Goal: Information Seeking & Learning: Check status

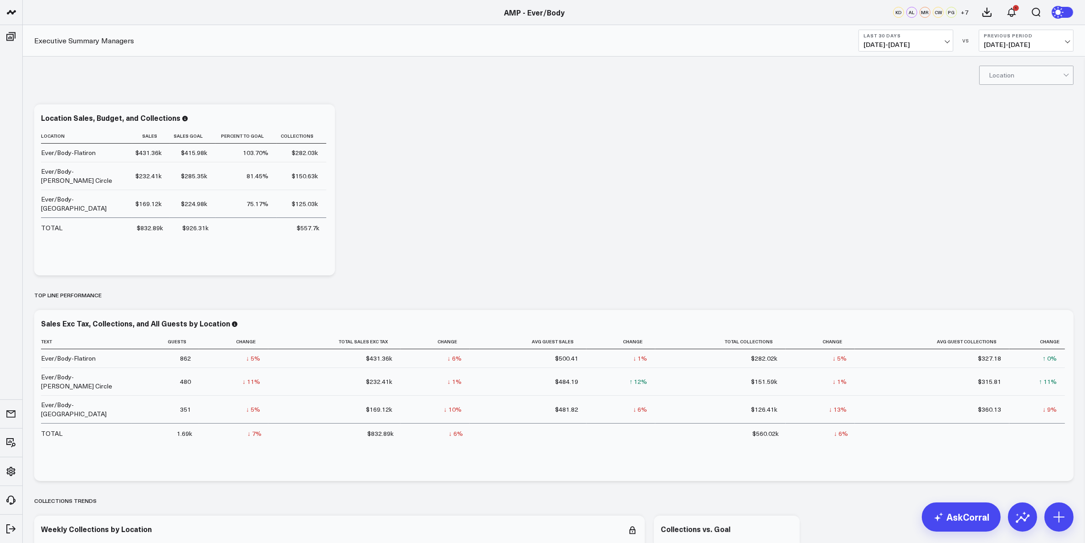
click at [939, 47] on span "07/19/25 - 08/17/25" at bounding box center [905, 44] width 85 height 7
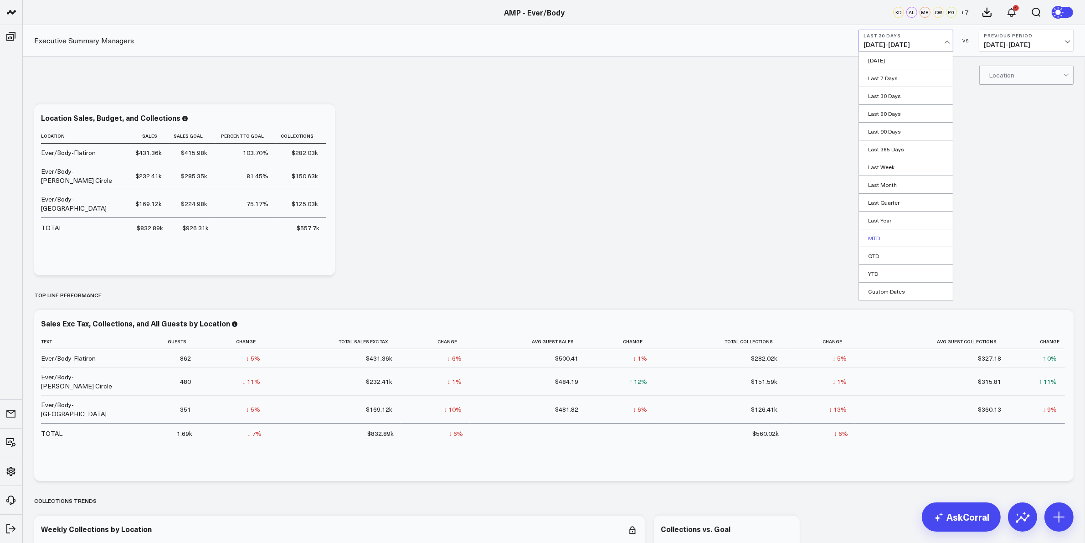
click at [886, 239] on link "MTD" at bounding box center [906, 237] width 94 height 17
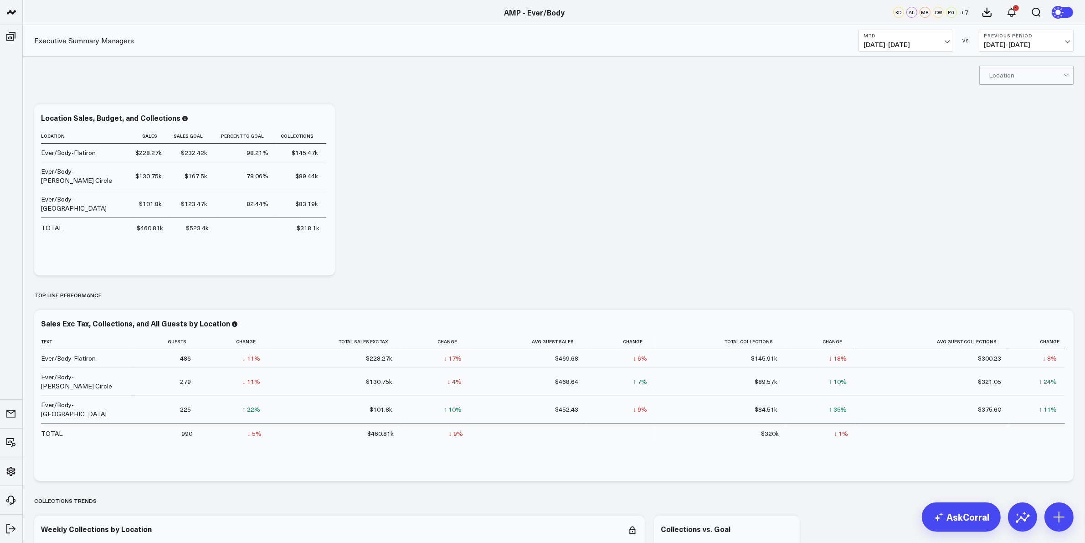
click at [935, 39] on button "MTD 08/01/25 - 08/17/25" at bounding box center [905, 41] width 95 height 22
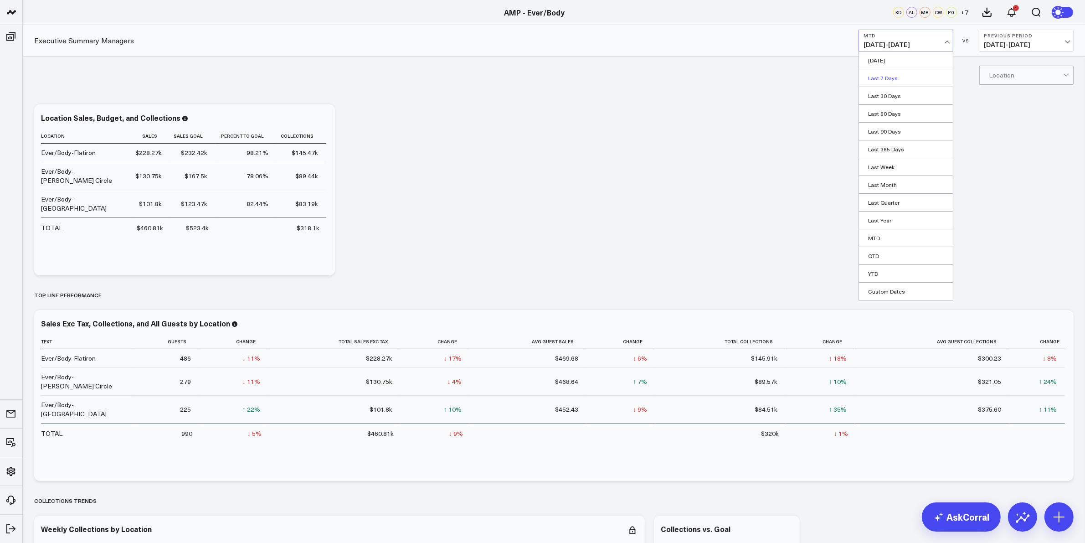
click at [899, 82] on link "Last 7 Days" at bounding box center [906, 77] width 94 height 17
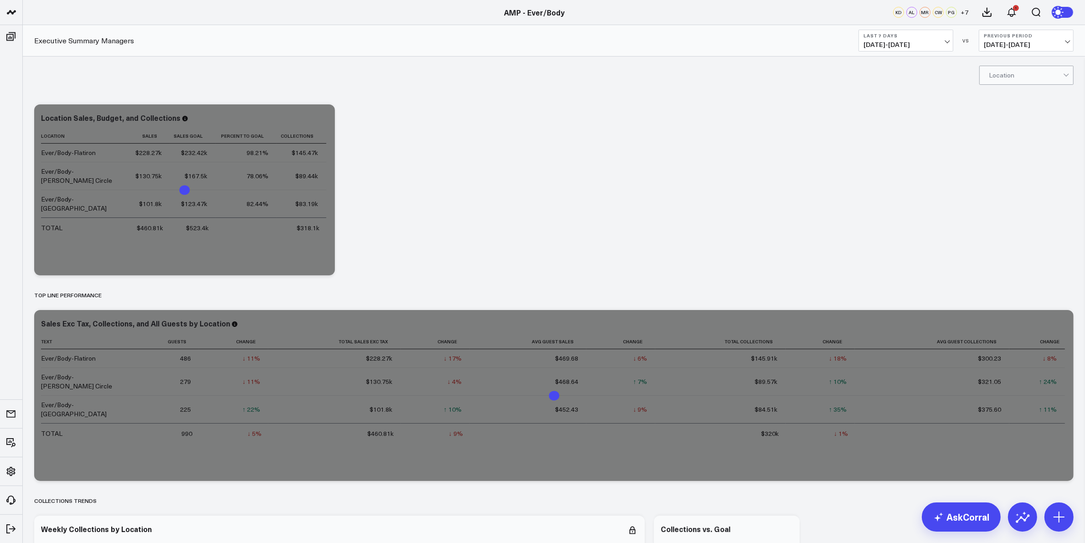
click at [1060, 40] on button "Previous Period 08/04/25 - 08/10/25" at bounding box center [1026, 41] width 95 height 22
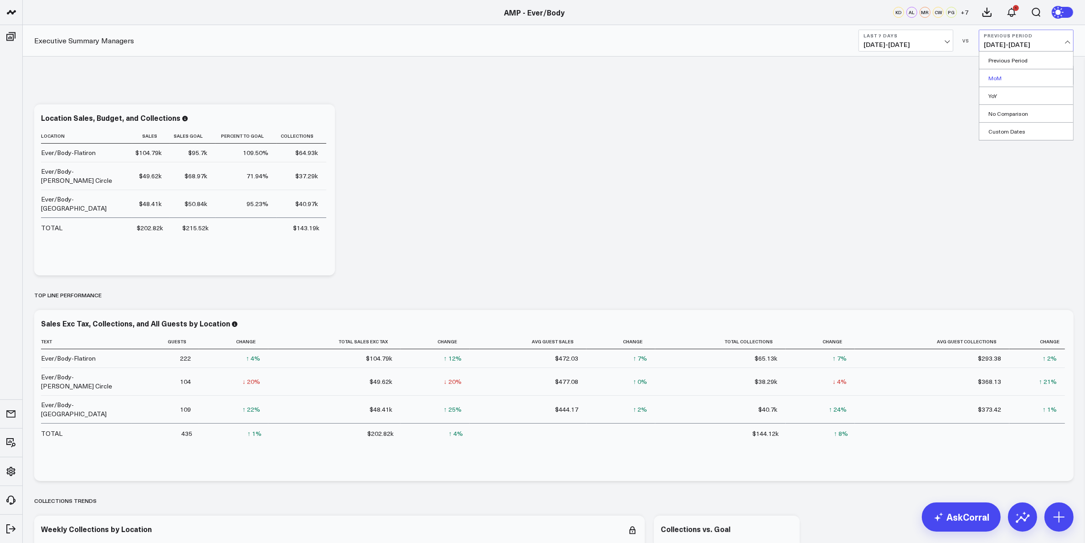
click at [998, 77] on link "MoM" at bounding box center [1026, 77] width 94 height 17
click at [935, 41] on span "08/11/25 - 08/17/25" at bounding box center [905, 44] width 85 height 7
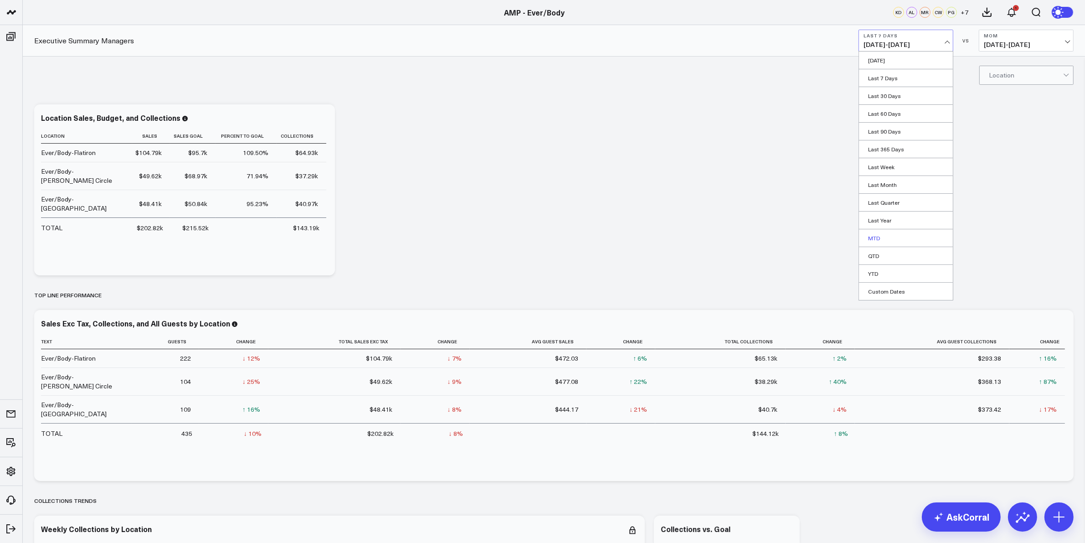
click at [879, 238] on link "MTD" at bounding box center [906, 237] width 94 height 17
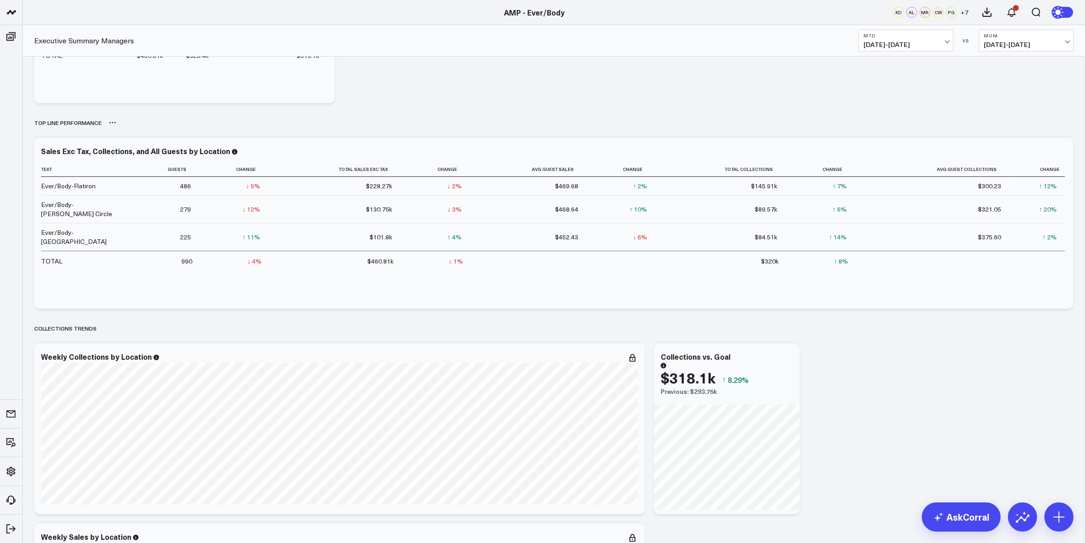
scroll to position [228, 0]
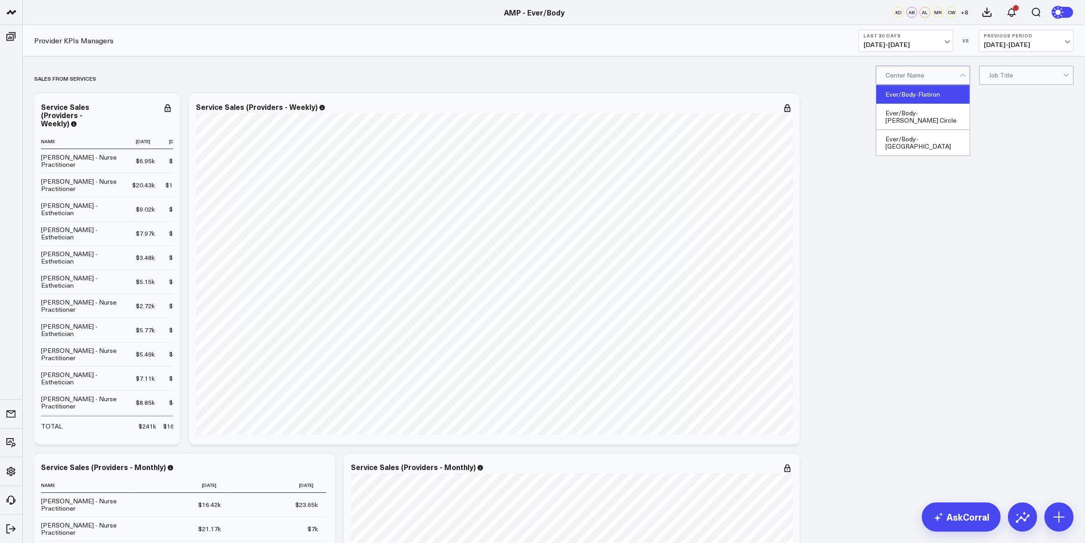
click at [933, 93] on div "Ever/Body-Flatiron" at bounding box center [922, 94] width 93 height 19
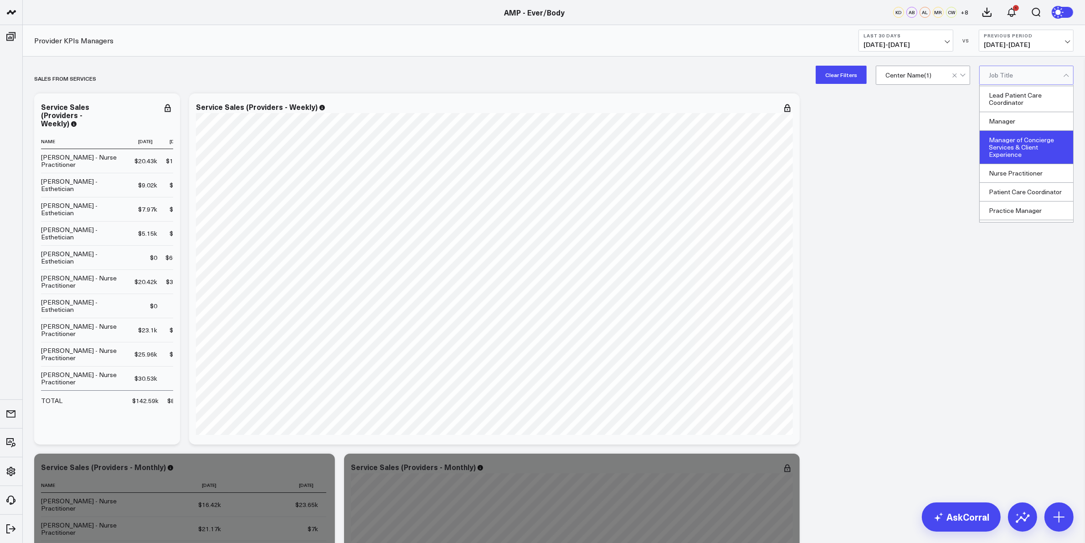
scroll to position [61, 0]
click at [1027, 154] on div "Nurse Practitioner" at bounding box center [1026, 157] width 93 height 19
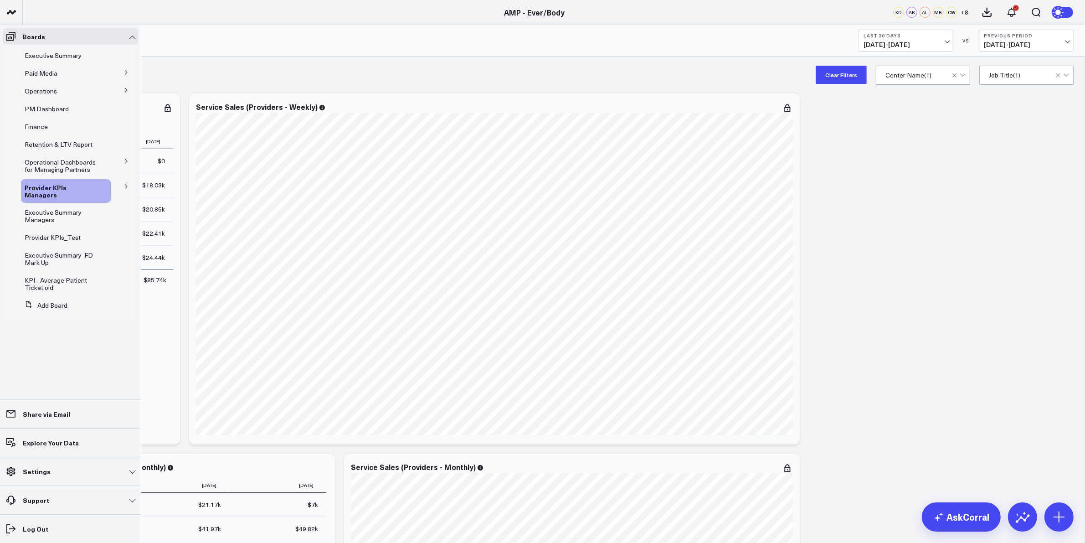
click at [128, 185] on icon at bounding box center [125, 186] width 5 height 5
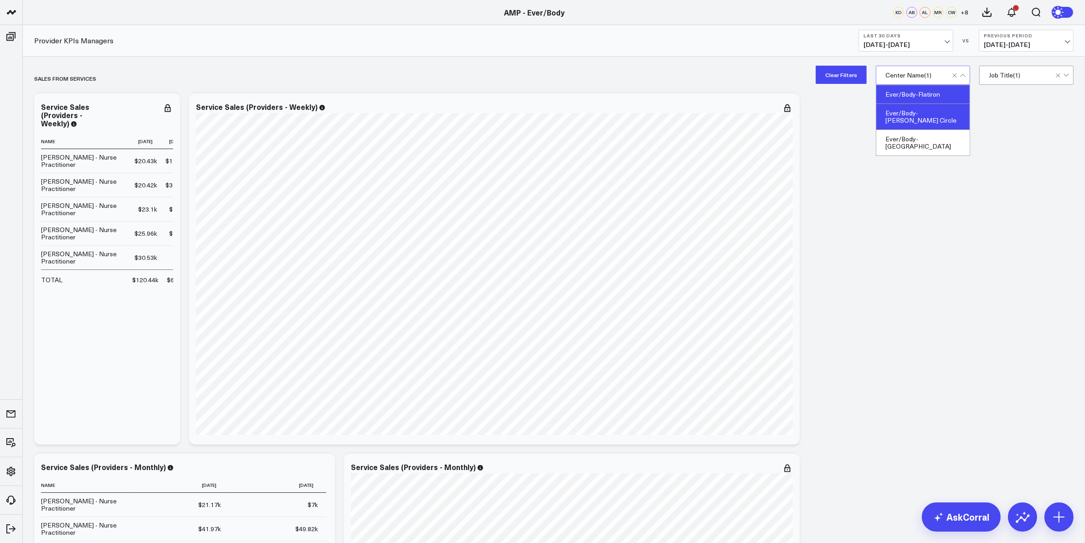
click at [941, 115] on div "Ever/Body-[PERSON_NAME] Circle" at bounding box center [922, 117] width 93 height 26
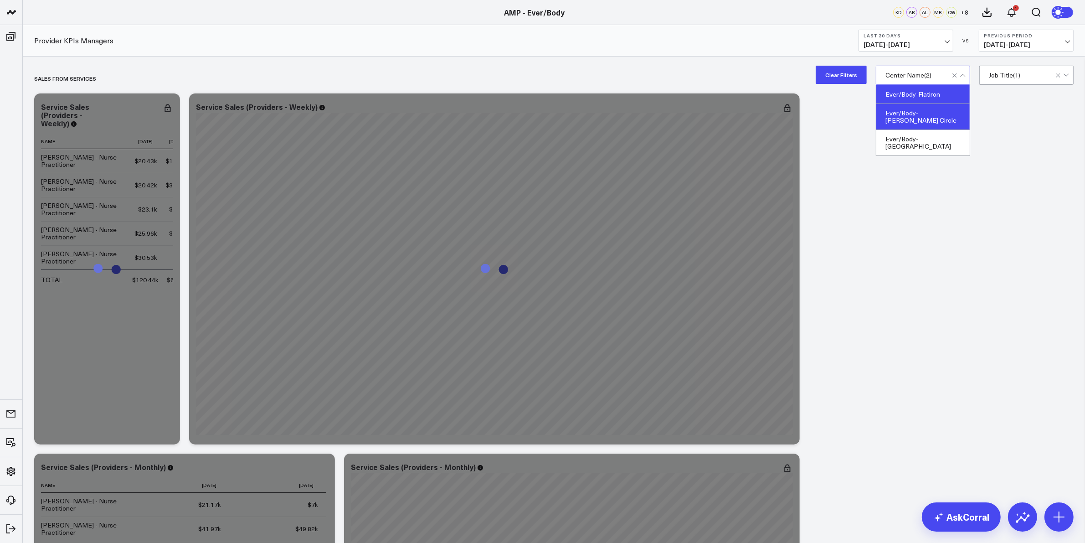
click at [935, 92] on div "Ever/Body-Flatiron" at bounding box center [922, 94] width 93 height 19
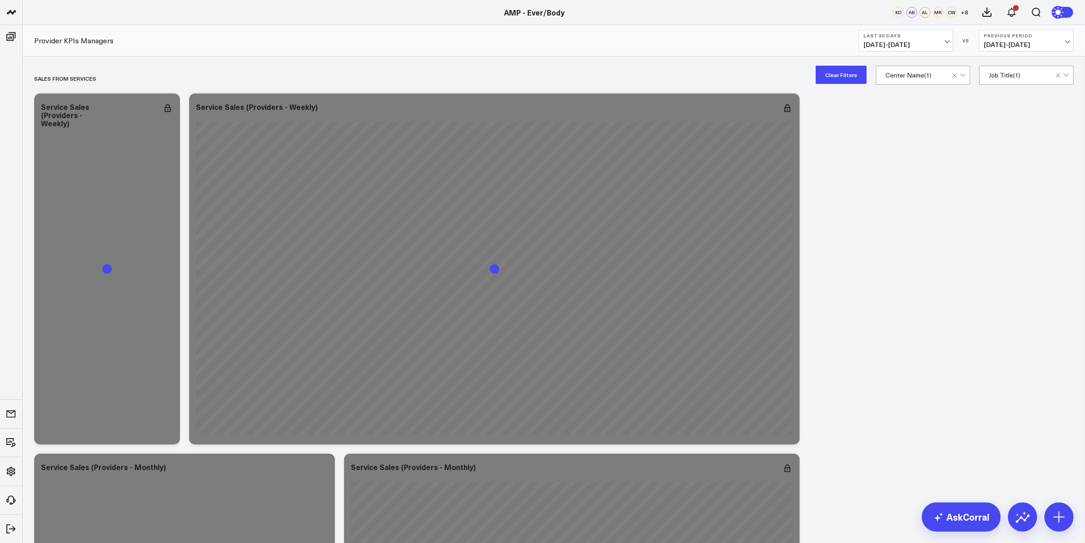
click at [958, 73] on div at bounding box center [959, 75] width 15 height 18
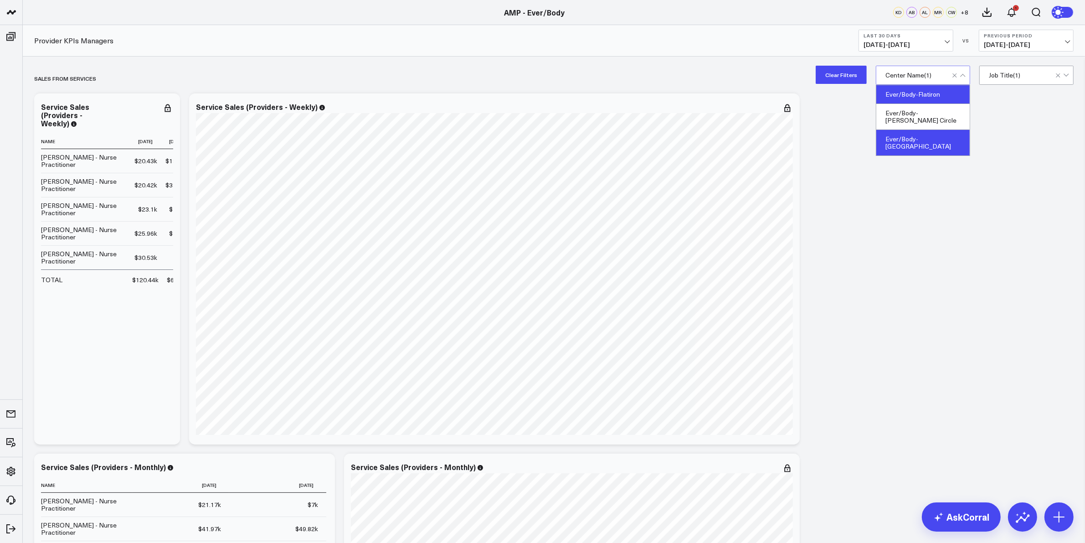
click at [920, 133] on div "Ever/Body-Williamsburg" at bounding box center [922, 143] width 93 height 26
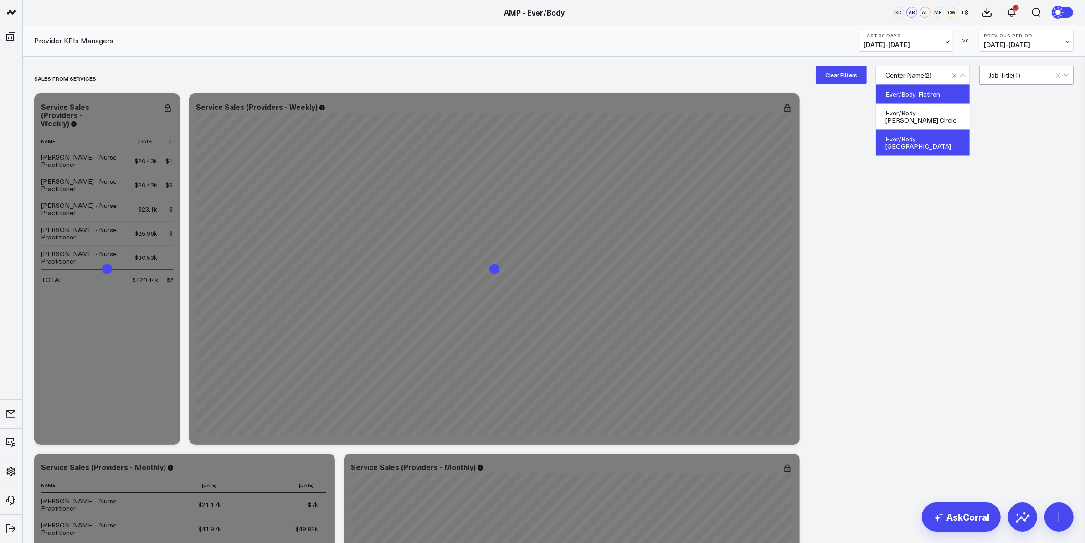
click at [918, 89] on div "Ever/Body-Flatiron" at bounding box center [922, 94] width 93 height 19
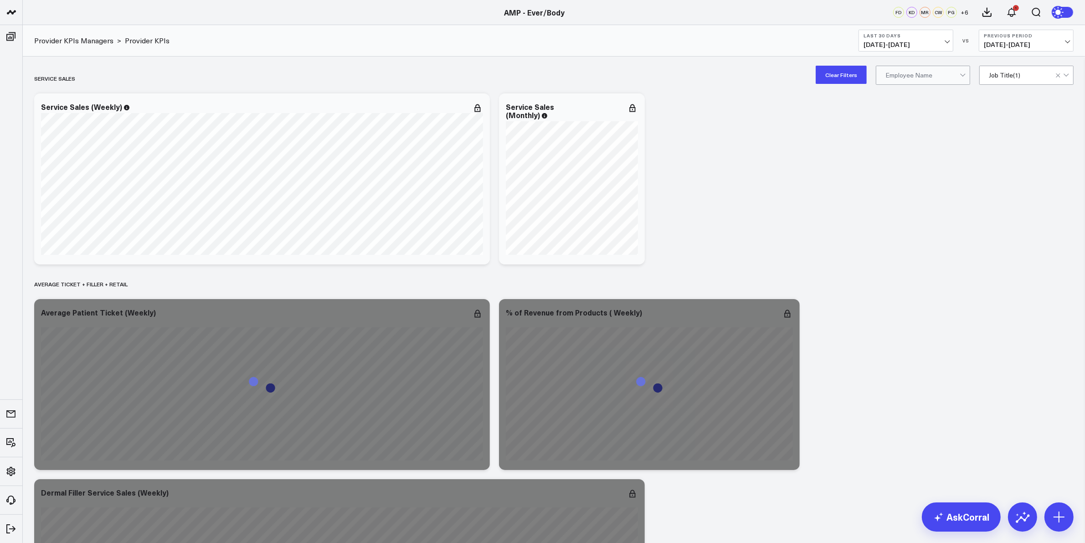
click at [925, 62] on div "Clear Filters Employee Name Job Title ( 1 )" at bounding box center [554, 75] width 1062 height 36
click at [923, 146] on div "[PERSON_NAME]" at bounding box center [922, 149] width 93 height 19
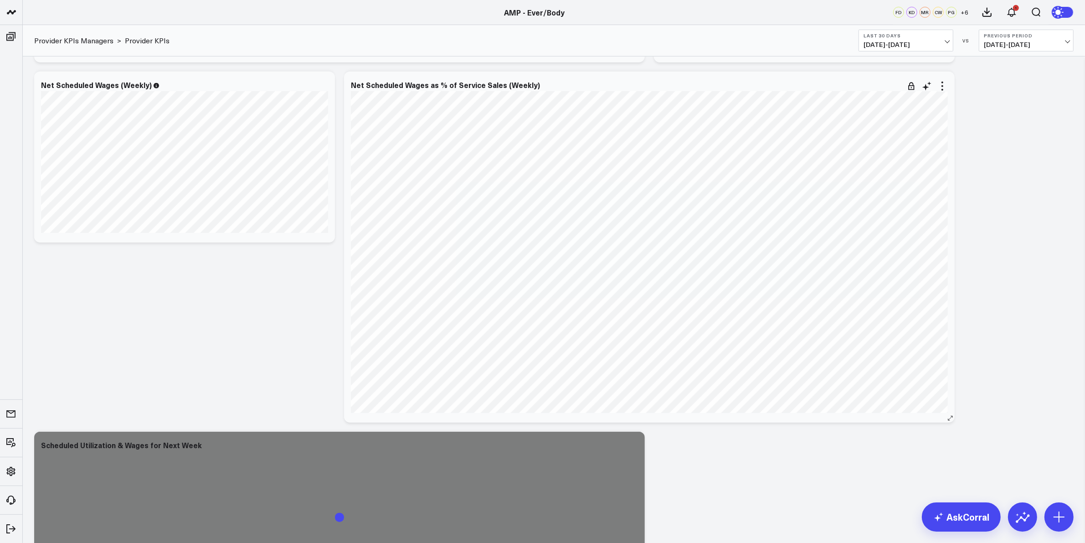
scroll to position [797, 0]
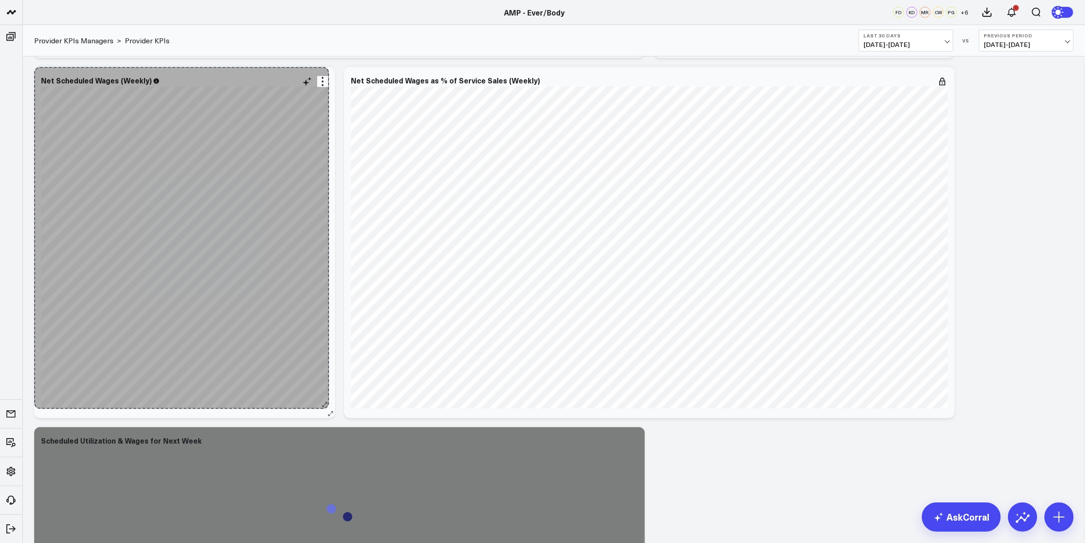
click at [324, 406] on div "Net Scheduled Wages (Weekly) So sorry. The query returned no results. Ask a Dat…" at bounding box center [184, 242] width 301 height 351
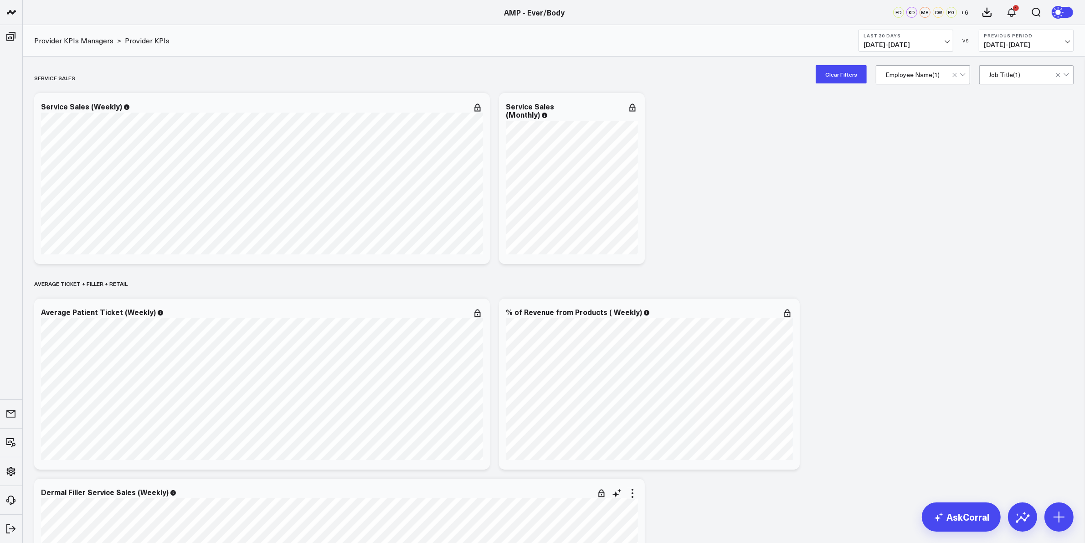
scroll to position [0, 0]
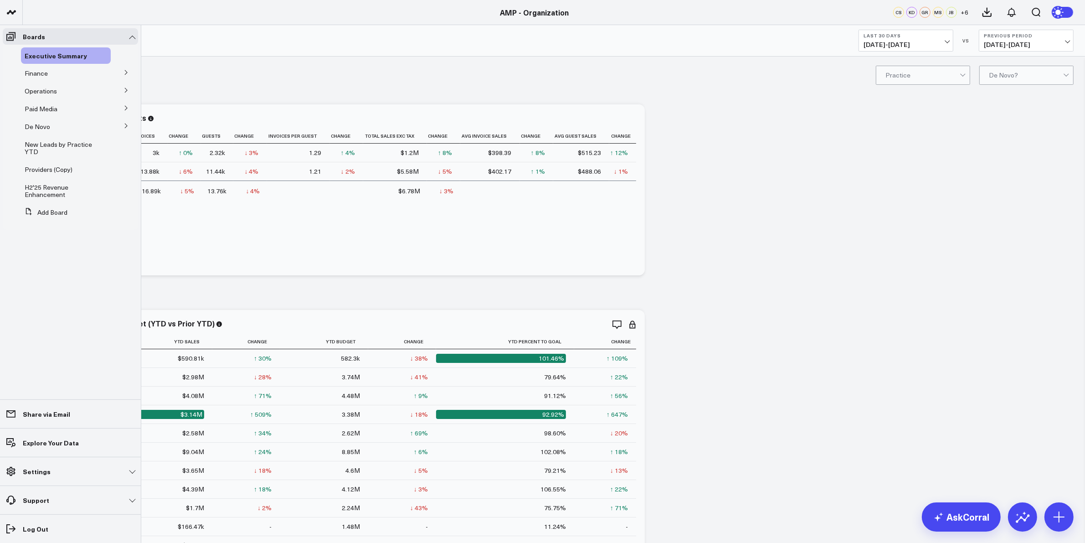
click at [125, 107] on icon at bounding box center [125, 107] width 5 height 5
click at [36, 169] on span "Google Ads" at bounding box center [46, 165] width 33 height 9
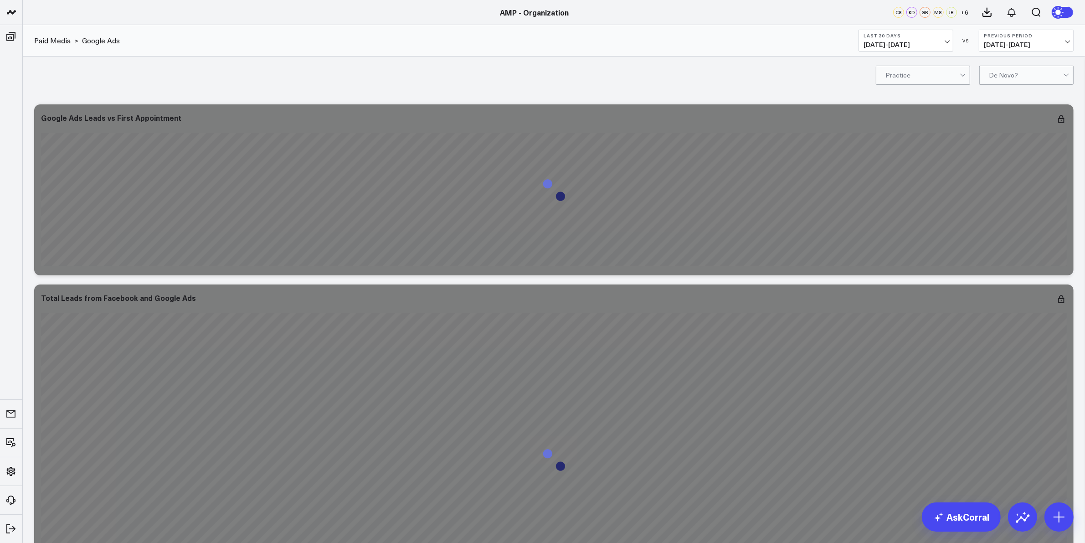
click at [922, 39] on button "Last 30 Days [DATE] - [DATE]" at bounding box center [905, 41] width 95 height 22
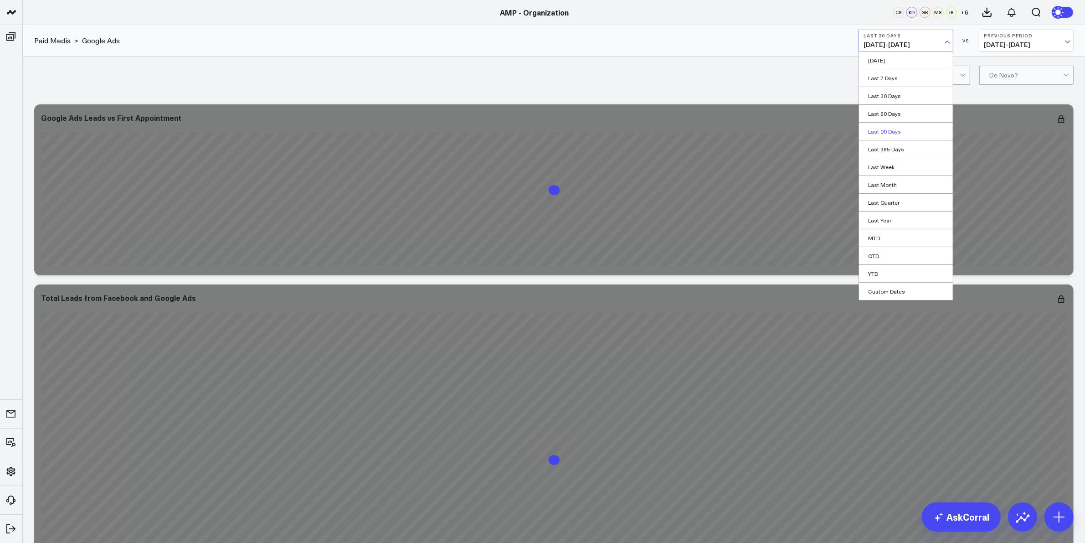
click at [894, 128] on link "Last 90 Days" at bounding box center [906, 131] width 94 height 17
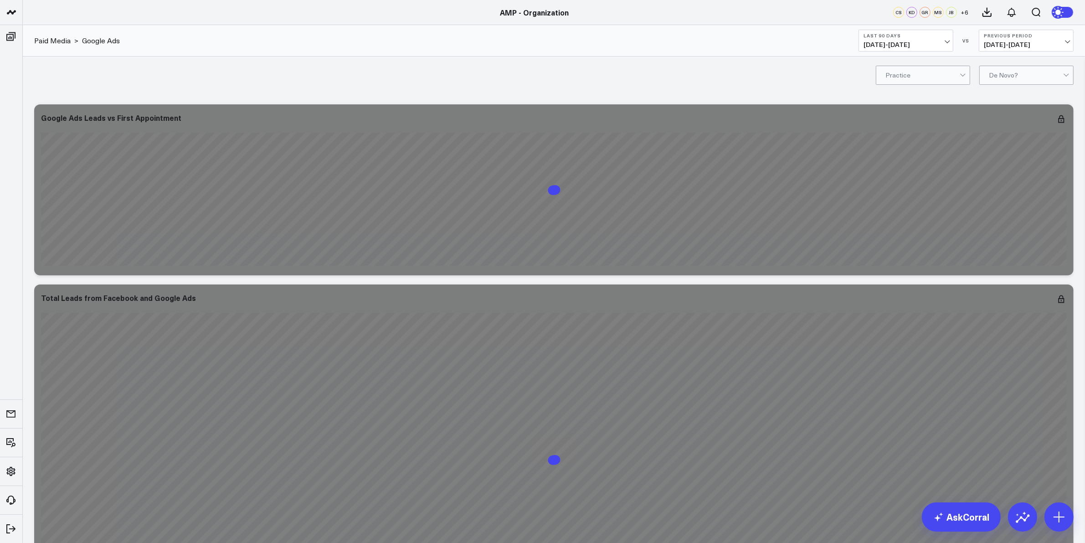
click at [940, 42] on span "05/20/25 - 08/17/25" at bounding box center [905, 44] width 85 height 7
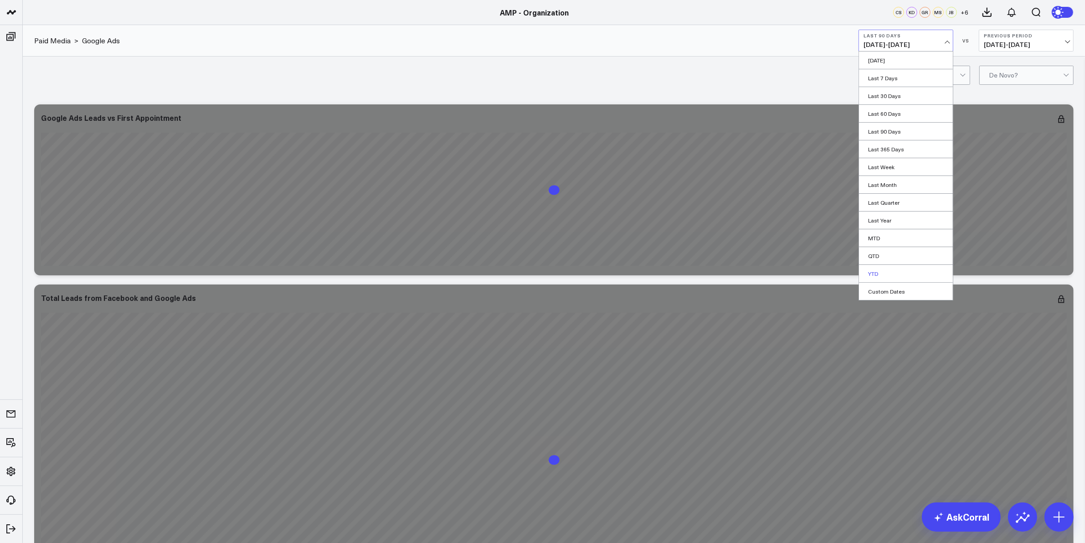
click at [876, 272] on link "YTD" at bounding box center [906, 273] width 94 height 17
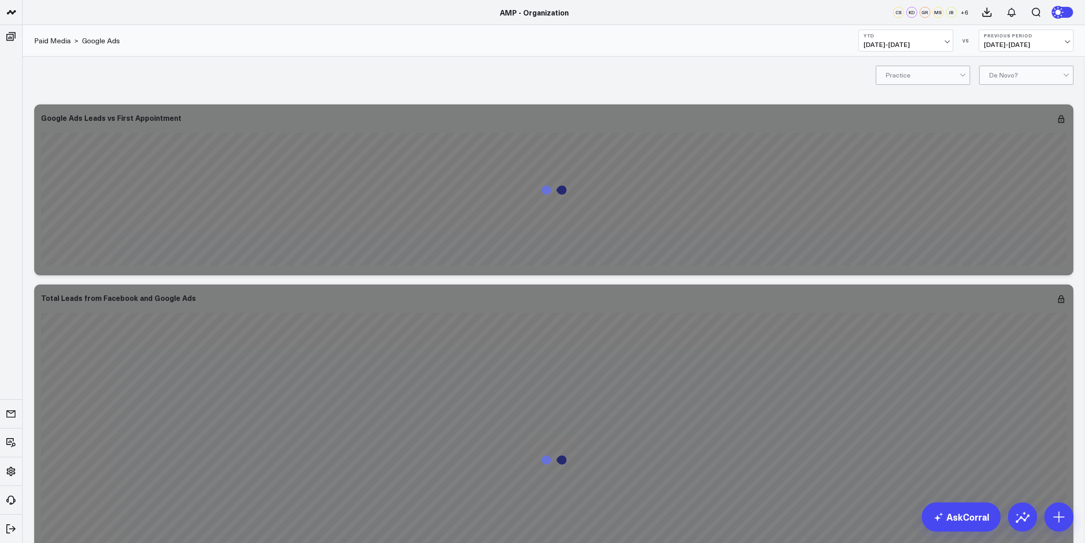
click at [171, 73] on div "Practice De Novo?" at bounding box center [554, 75] width 1062 height 36
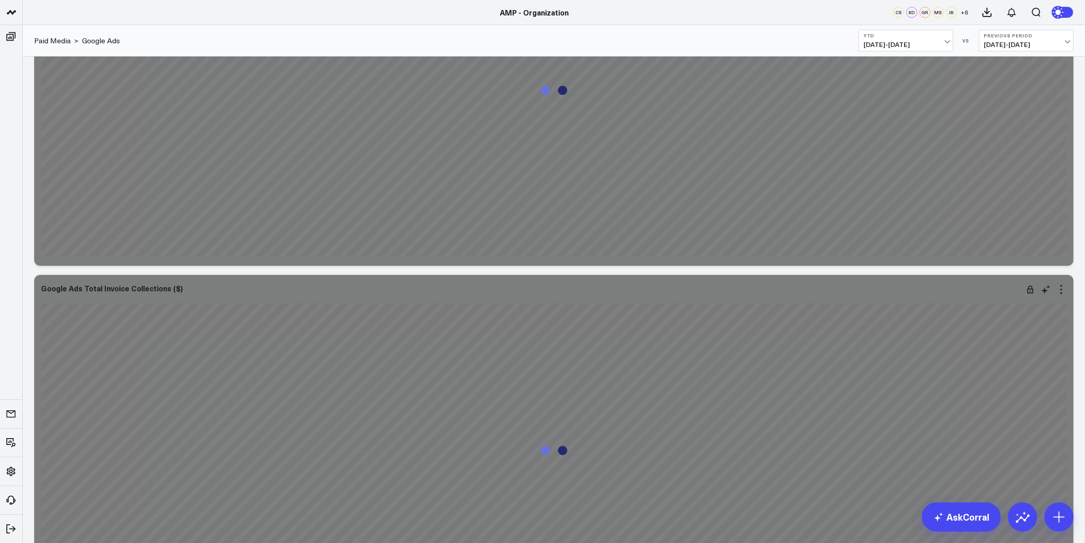
scroll to position [4516, 0]
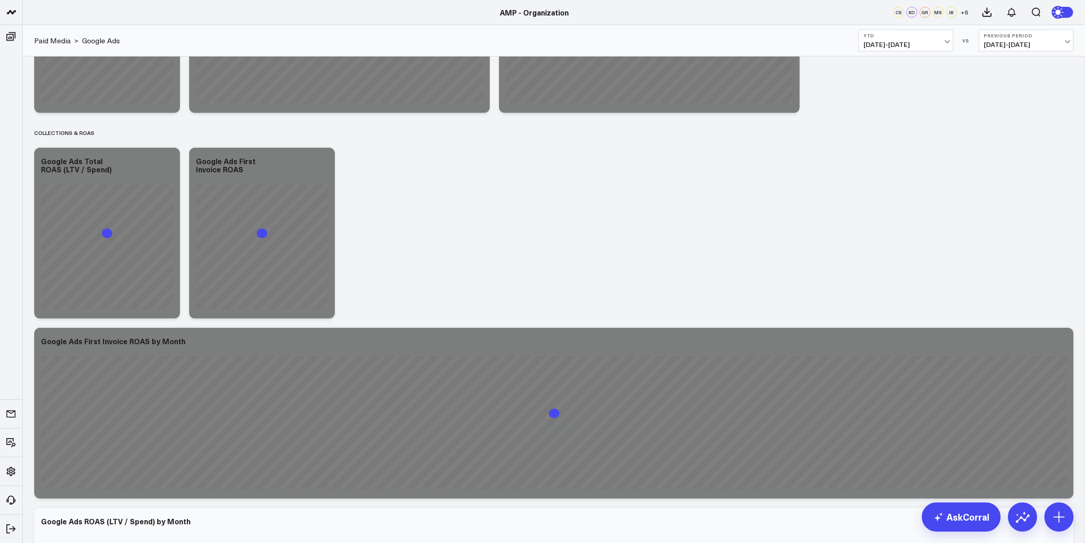
drag, startPoint x: 35, startPoint y: 128, endPoint x: 28, endPoint y: 215, distance: 86.4
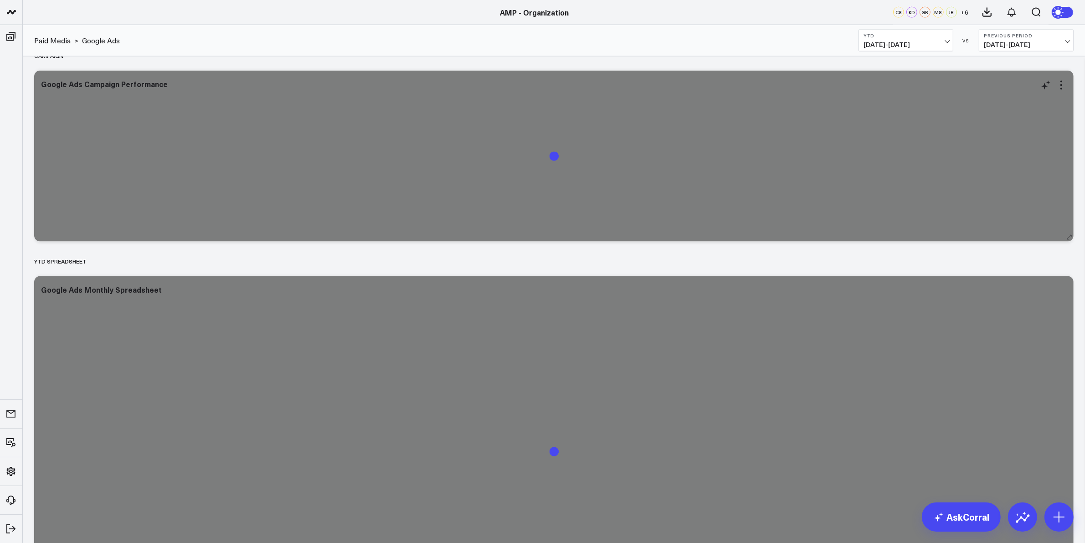
scroll to position [6018, 0]
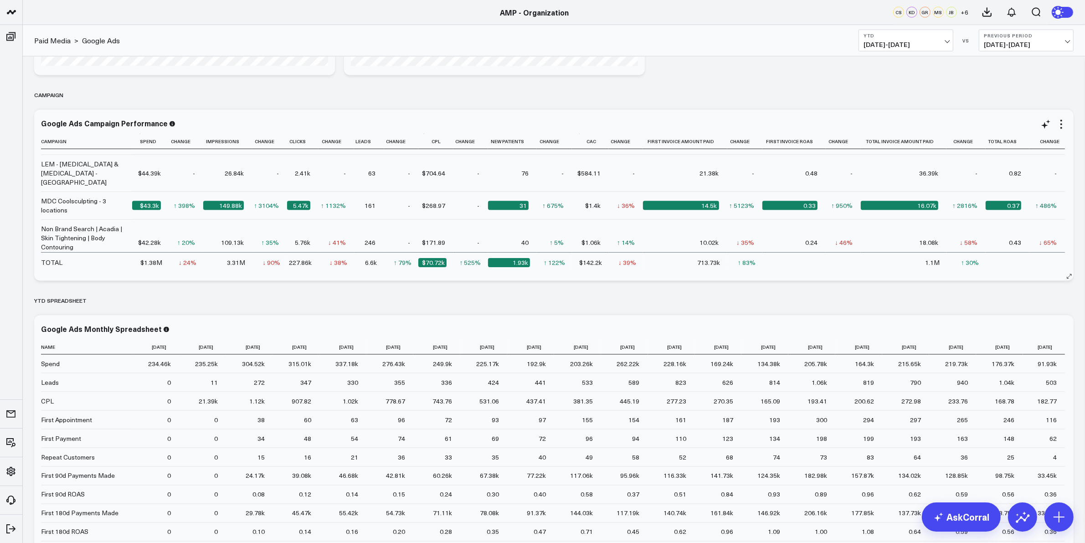
scroll to position [114, 0]
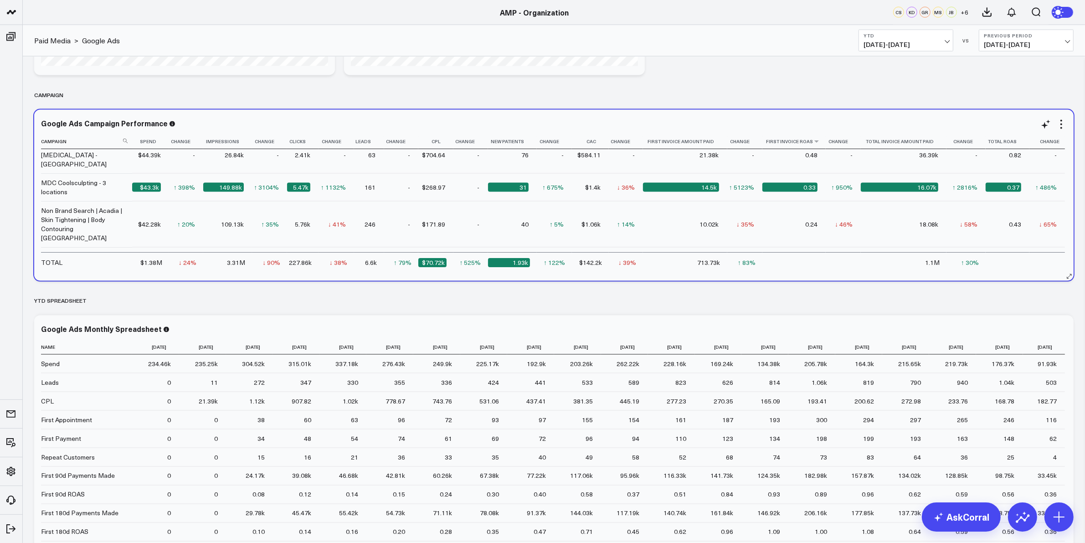
click at [810, 141] on th "First Invoice Roas" at bounding box center [793, 141] width 63 height 15
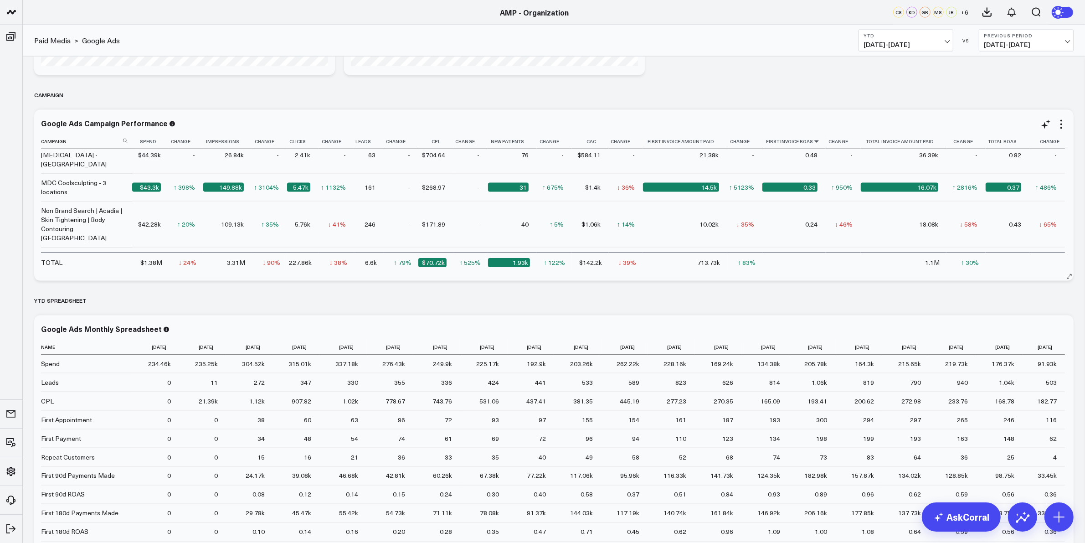
click at [813, 140] on icon at bounding box center [816, 141] width 7 height 5
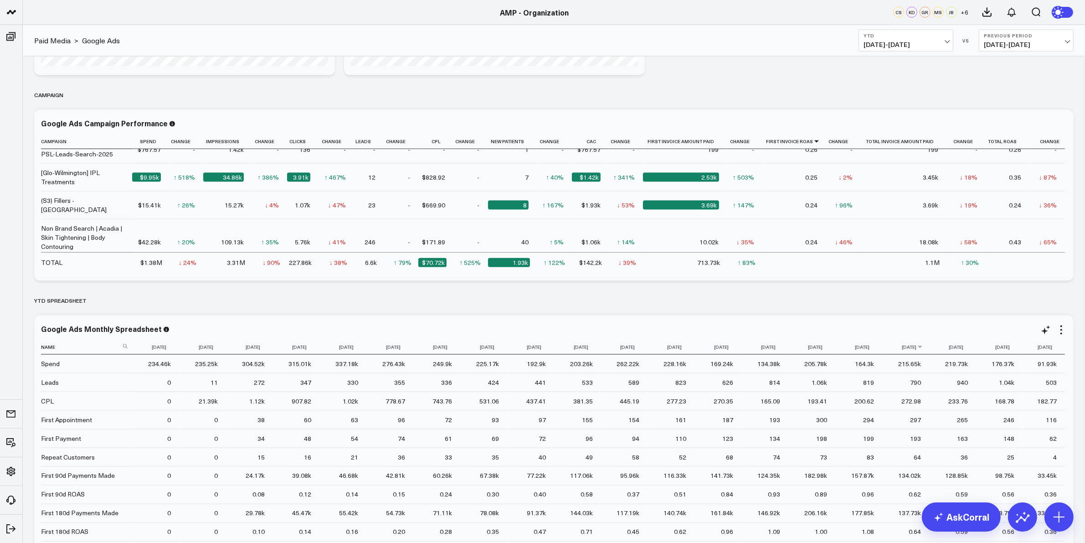
scroll to position [6264, 0]
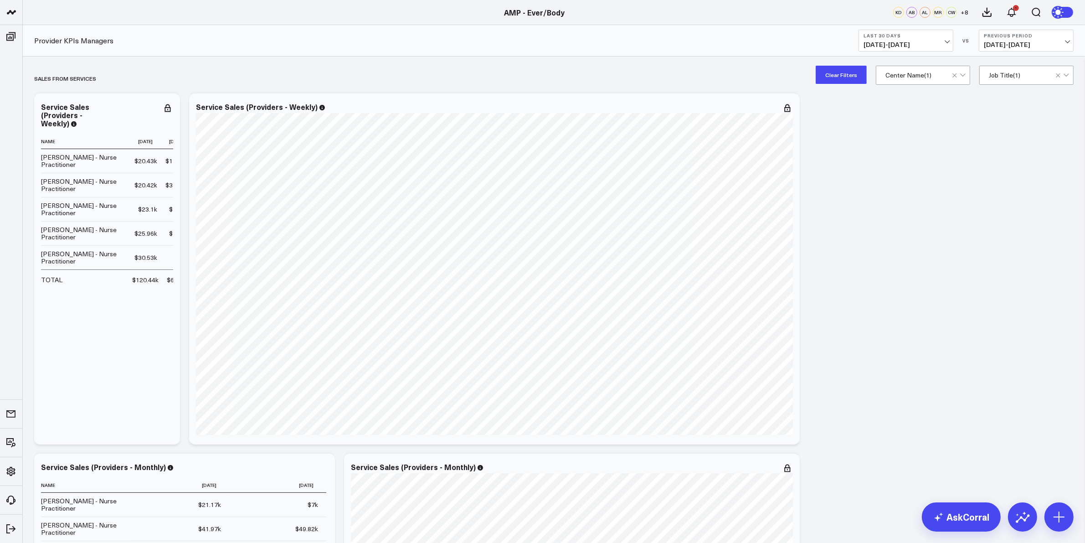
scroll to position [0, 253]
click at [847, 77] on button "Clear Filters" at bounding box center [841, 75] width 51 height 18
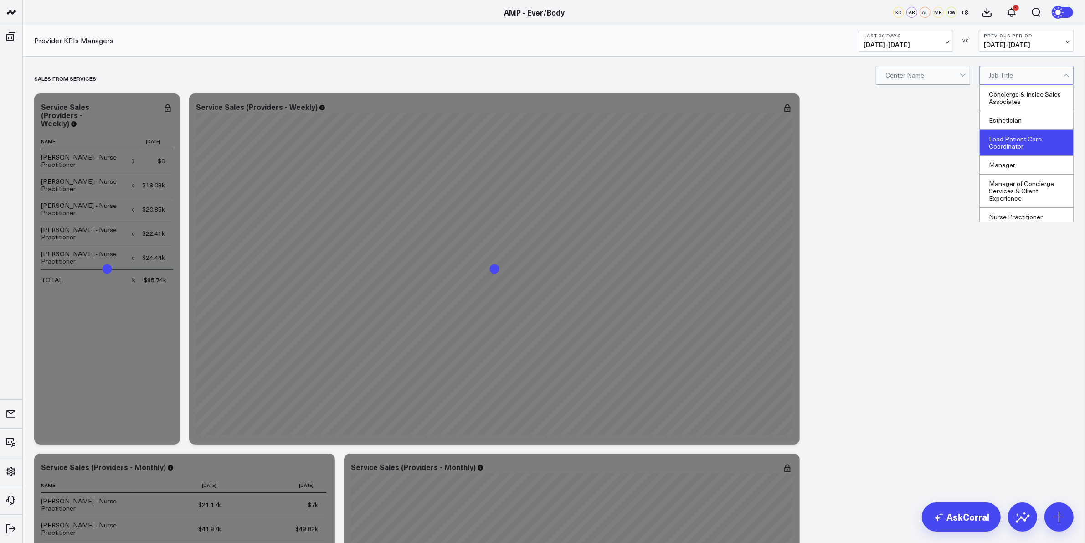
scroll to position [61, 0]
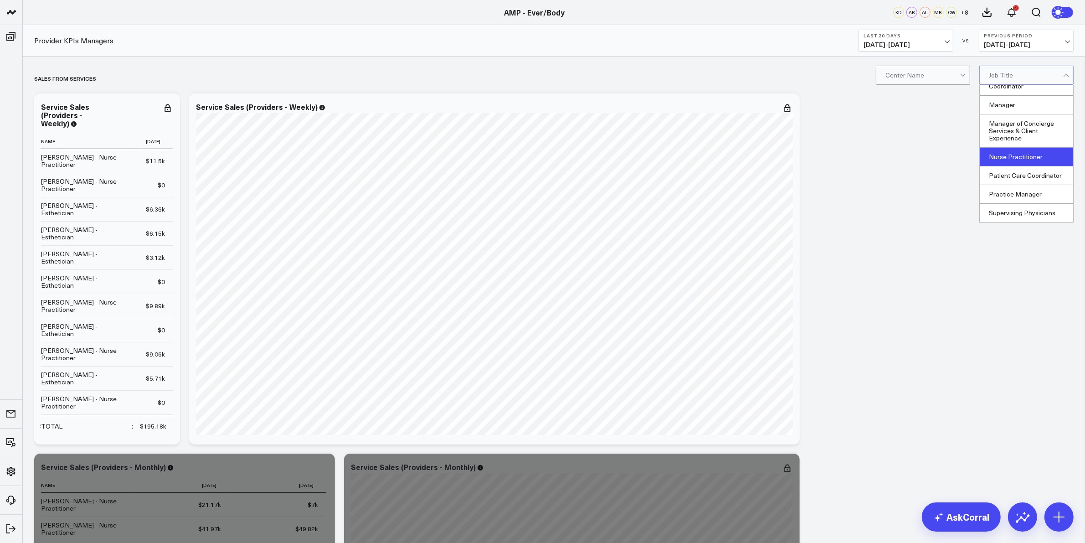
click at [1040, 153] on div "Nurse Practitioner" at bounding box center [1026, 157] width 93 height 19
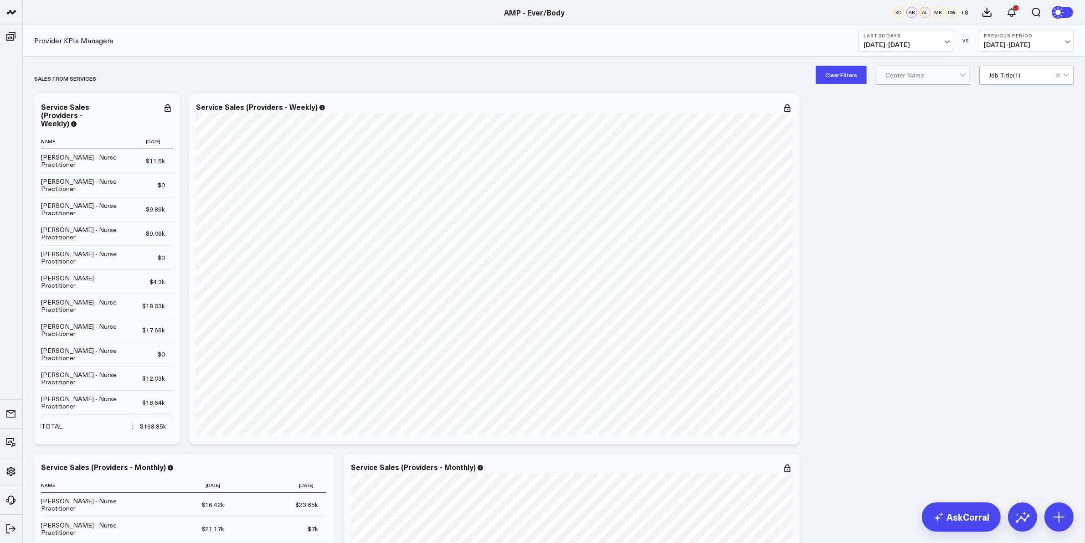
click at [848, 73] on button "Clear Filters" at bounding box center [841, 75] width 51 height 18
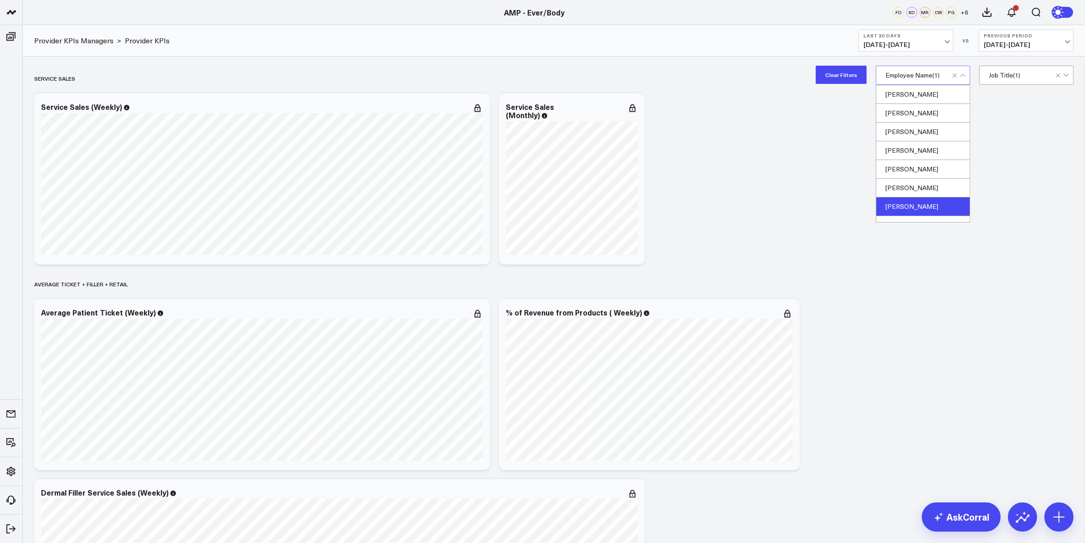
click at [931, 203] on div "[PERSON_NAME]" at bounding box center [922, 206] width 93 height 19
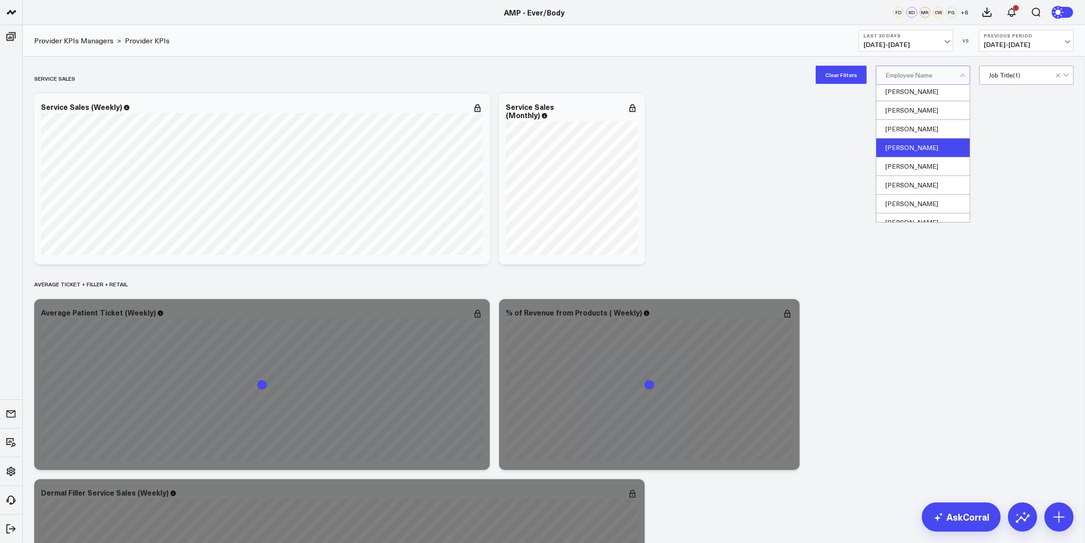
scroll to position [228, 0]
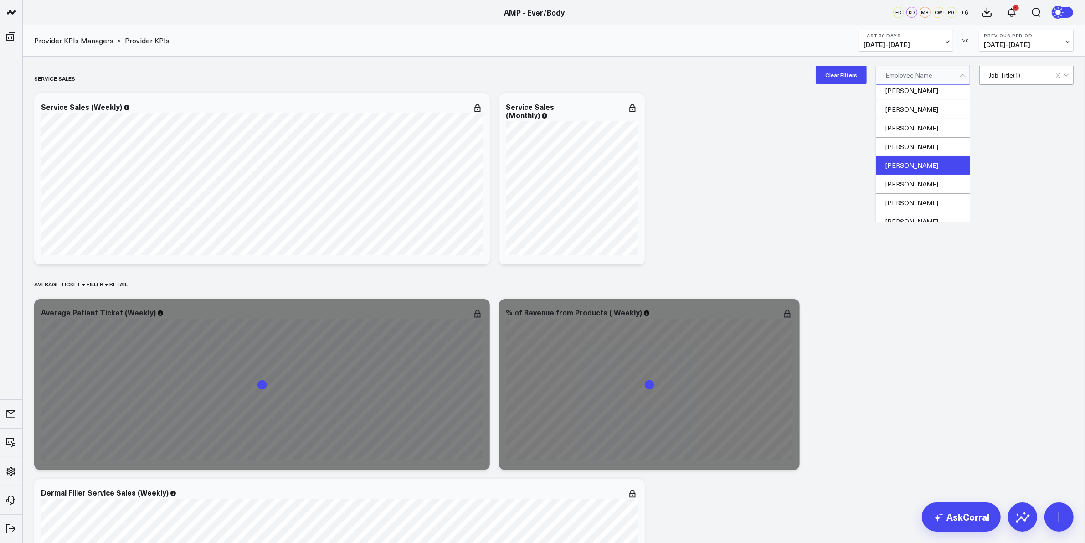
click at [905, 167] on div "Julie Skowronski" at bounding box center [922, 165] width 93 height 19
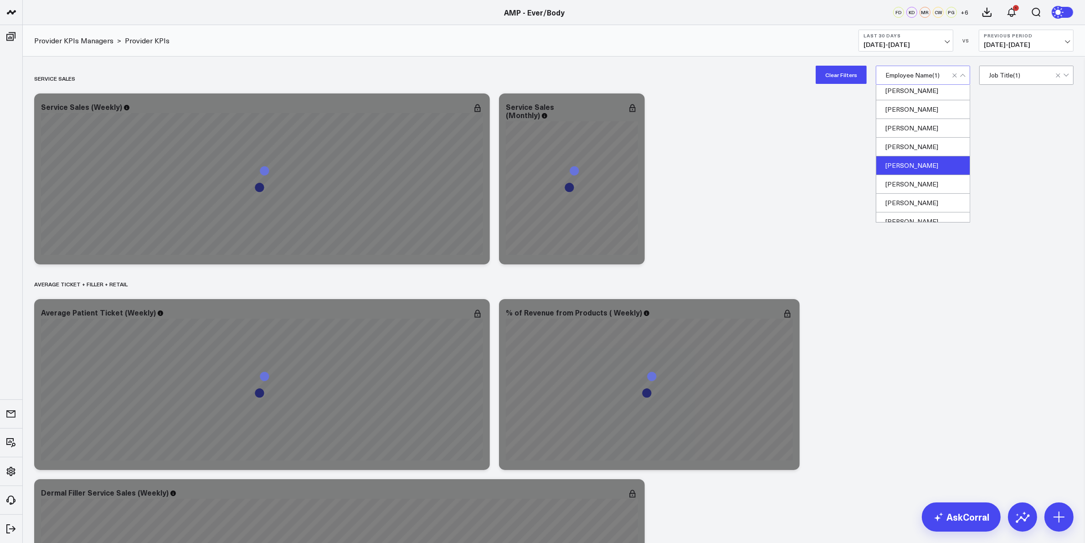
scroll to position [276, 0]
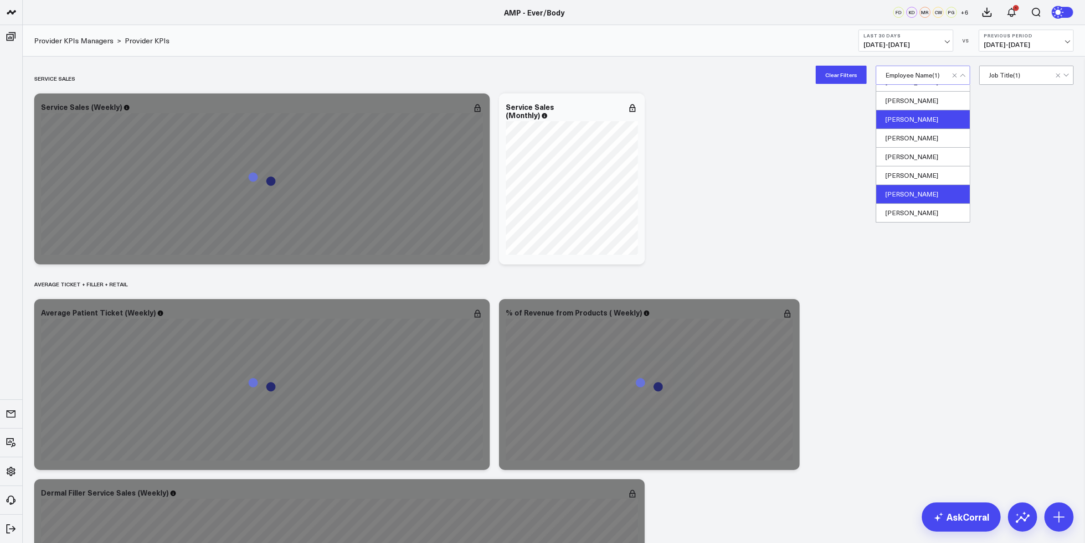
click at [910, 195] on div "[PERSON_NAME]" at bounding box center [922, 194] width 93 height 19
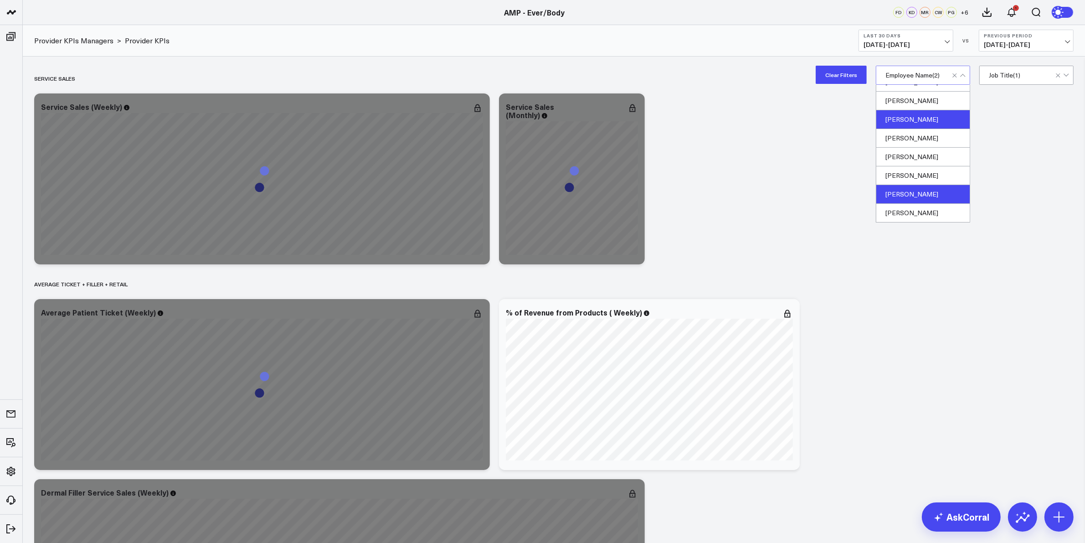
drag, startPoint x: 750, startPoint y: 171, endPoint x: 763, endPoint y: 175, distance: 13.5
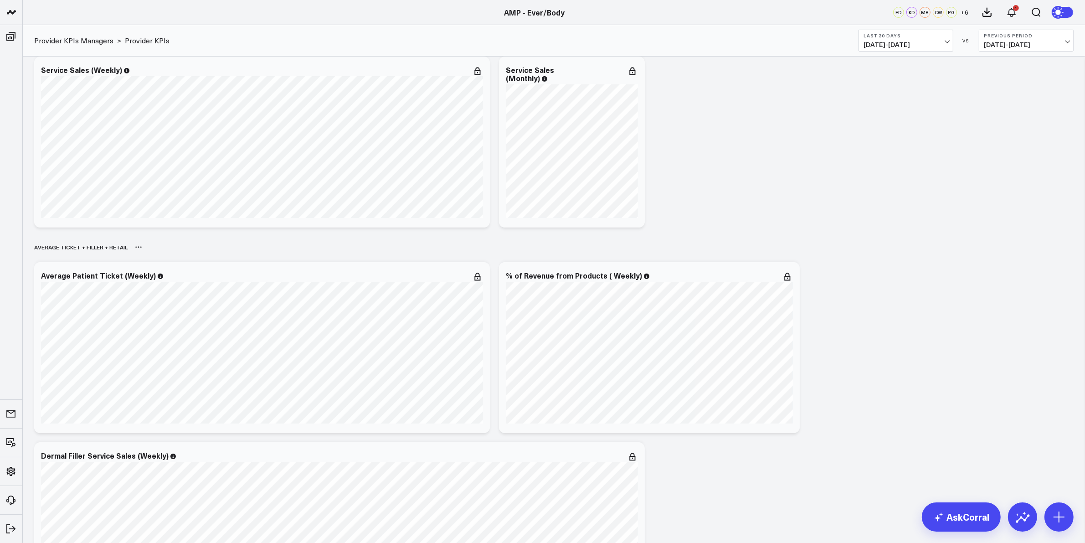
scroll to position [57, 0]
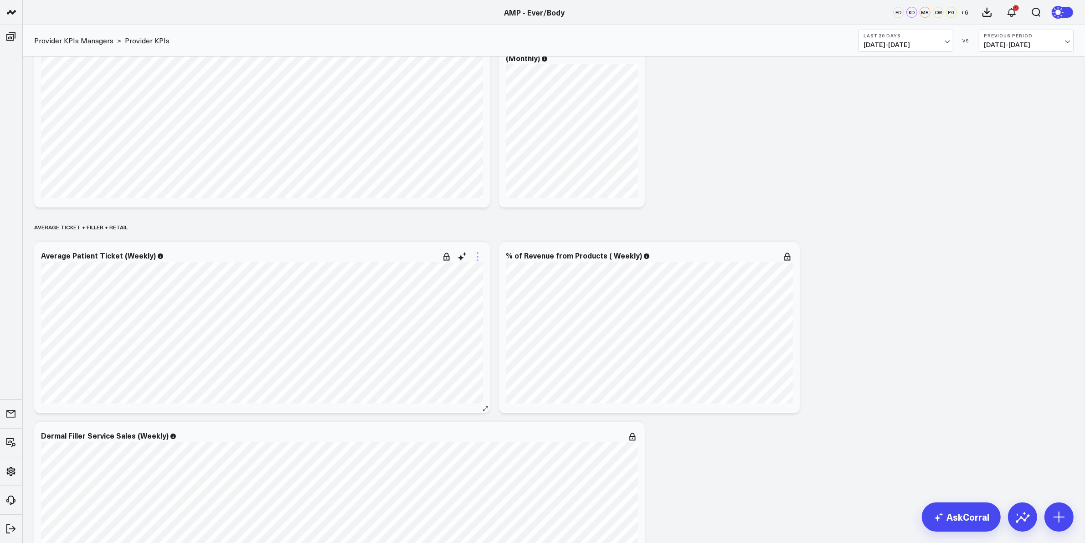
click at [482, 255] on icon at bounding box center [477, 256] width 11 height 11
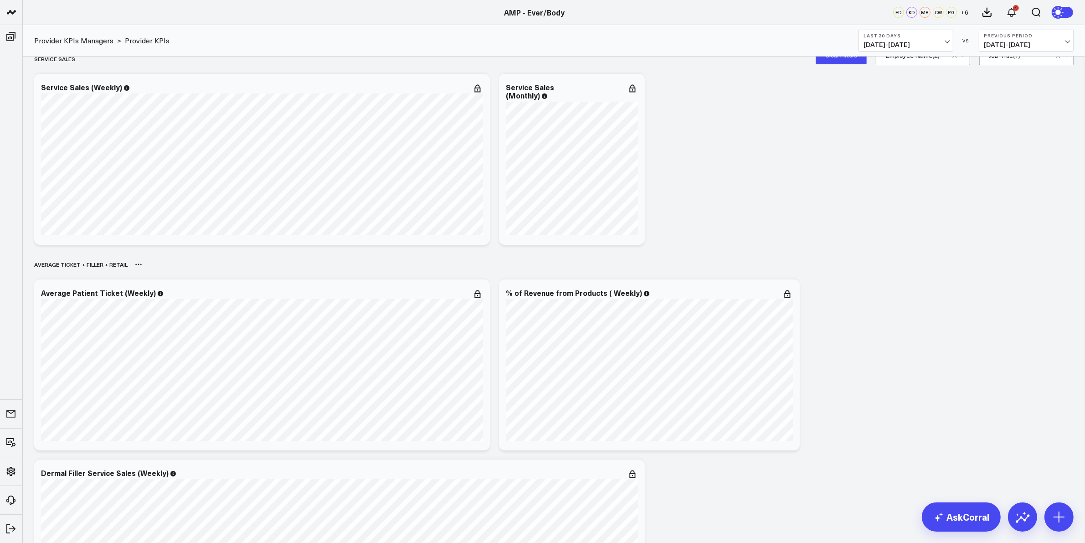
scroll to position [0, 0]
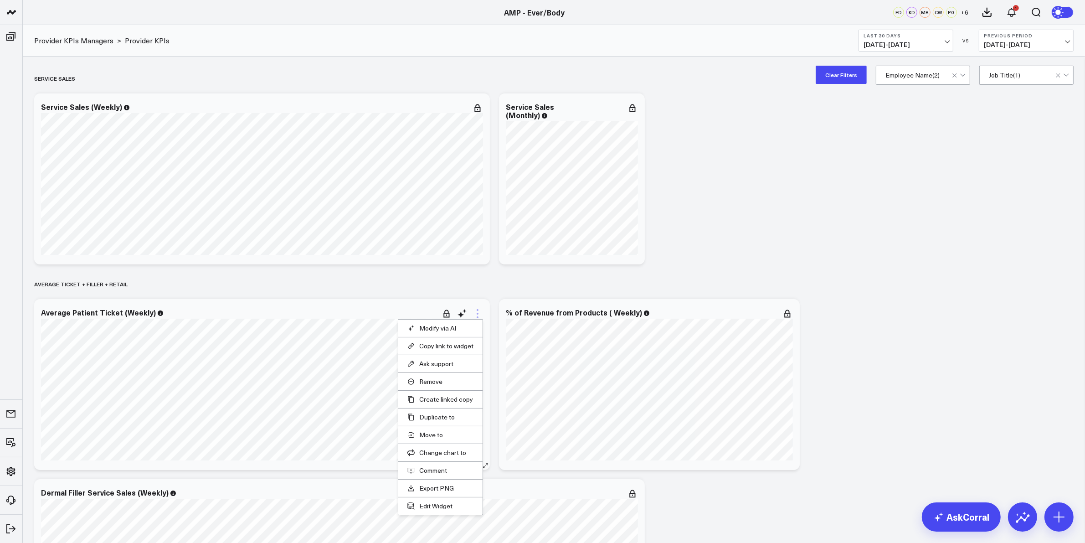
click at [477, 308] on icon at bounding box center [477, 313] width 11 height 11
click at [440, 509] on button "Edit Widget" at bounding box center [440, 506] width 66 height 8
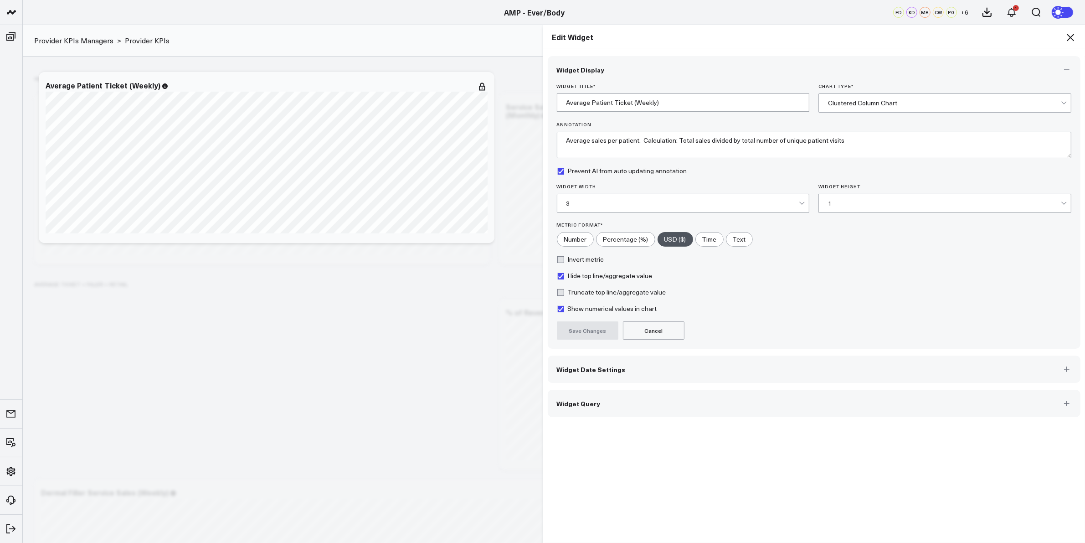
click at [616, 373] on button "Widget Date Settings" at bounding box center [814, 368] width 533 height 27
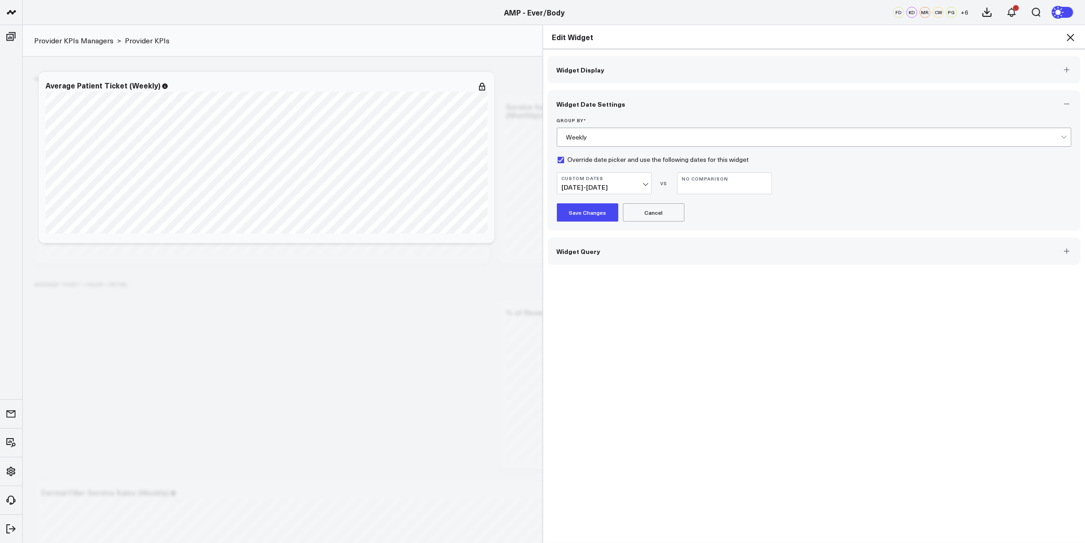
click at [642, 185] on button "Custom Dates 06/23/25 - 08/08/25" at bounding box center [604, 183] width 95 height 22
click at [589, 438] on link "Custom Dates" at bounding box center [604, 433] width 94 height 17
select select "7"
select select "2025"
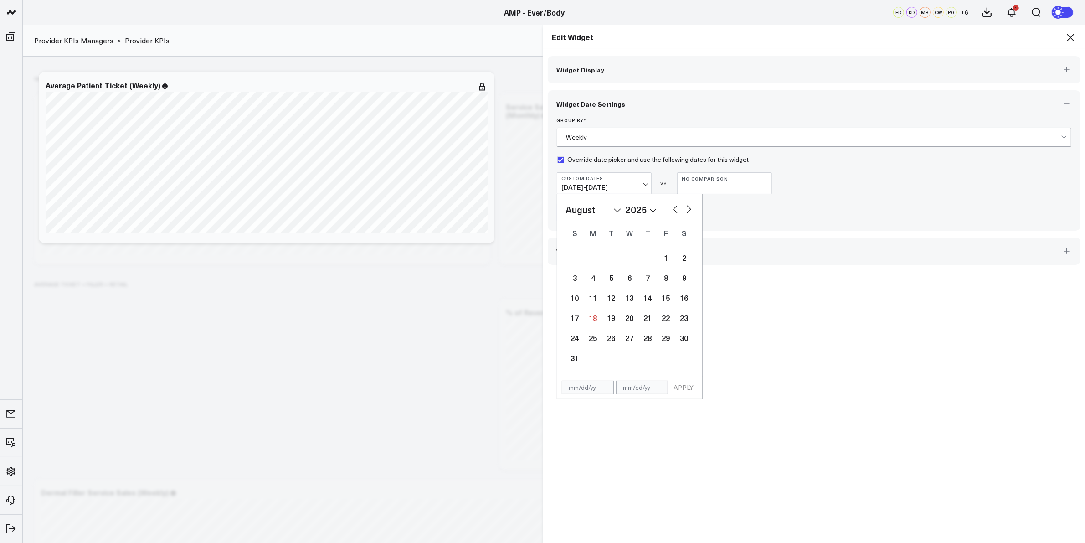
click at [673, 211] on button "button" at bounding box center [675, 208] width 9 height 11
select select "6"
select select "2025"
click at [673, 211] on button "button" at bounding box center [675, 208] width 9 height 11
select select "5"
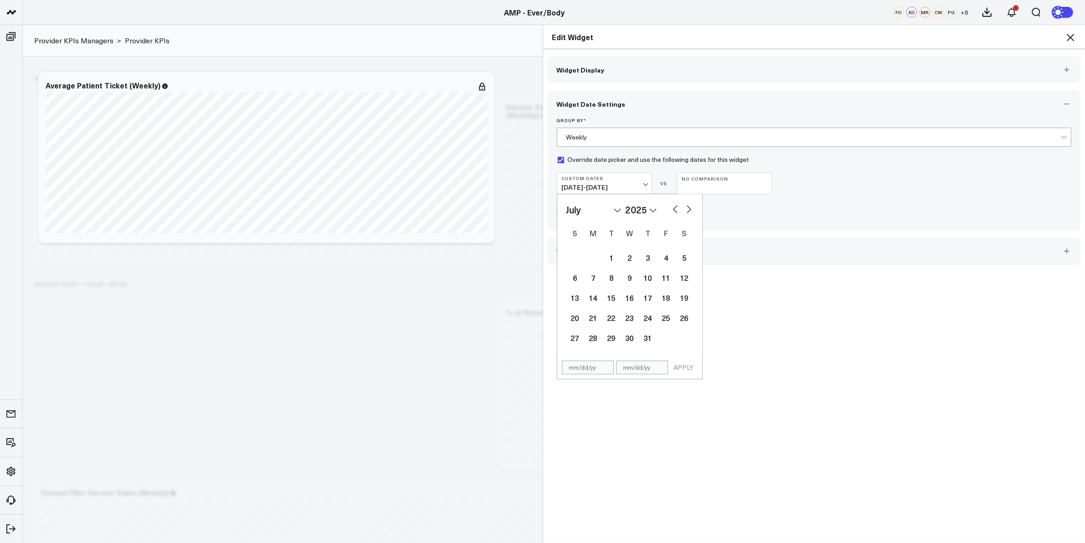
select select "2025"
click at [673, 211] on button "button" at bounding box center [675, 208] width 9 height 11
select select "4"
select select "2025"
click at [685, 210] on button "button" at bounding box center [688, 208] width 9 height 11
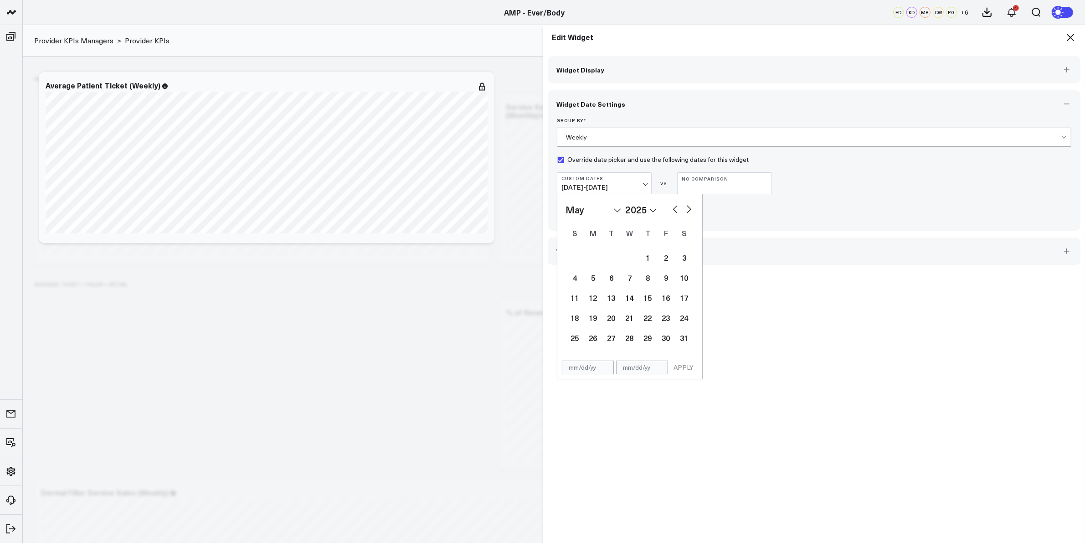
select select "5"
select select "2025"
click at [591, 319] on div "23" at bounding box center [593, 317] width 18 height 18
type input "06/23/25"
select select "5"
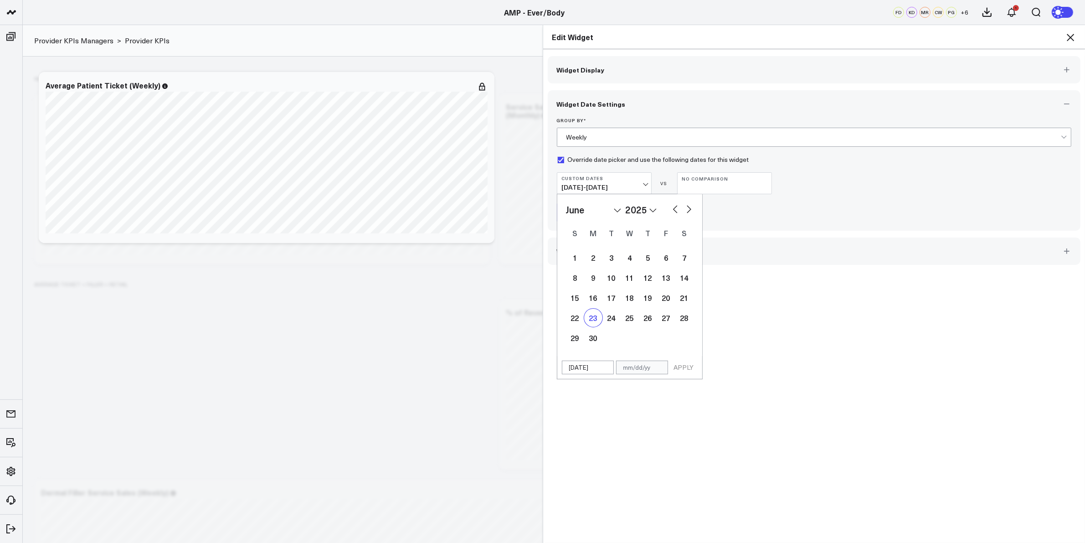
select select "2025"
click at [687, 208] on button "button" at bounding box center [688, 208] width 9 height 11
select select "7"
select select "2025"
click at [687, 208] on button "button" at bounding box center [688, 208] width 9 height 11
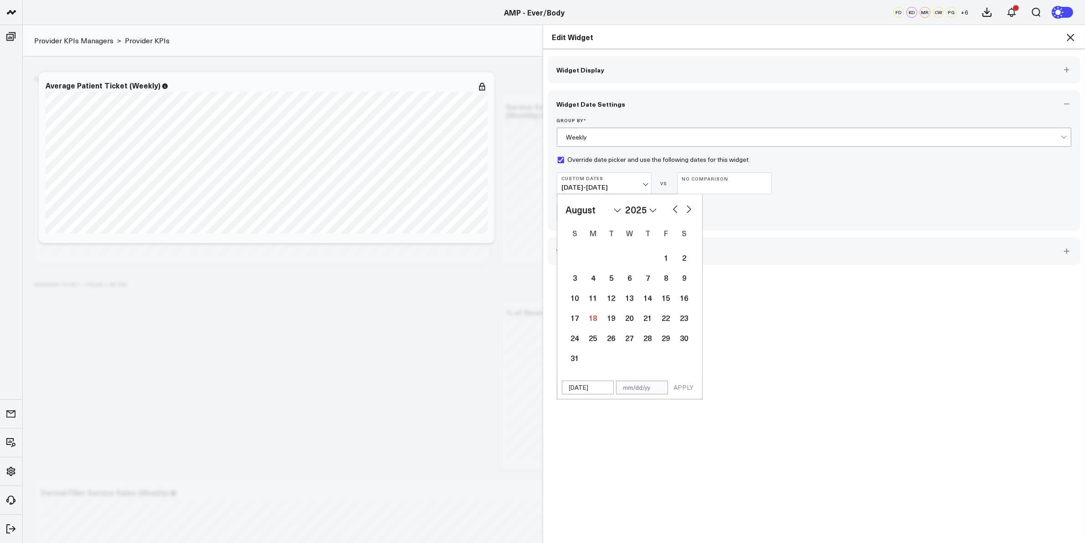
select select "8"
select select "2025"
click at [687, 208] on button "button" at bounding box center [688, 208] width 9 height 11
select select "10"
select select "2025"
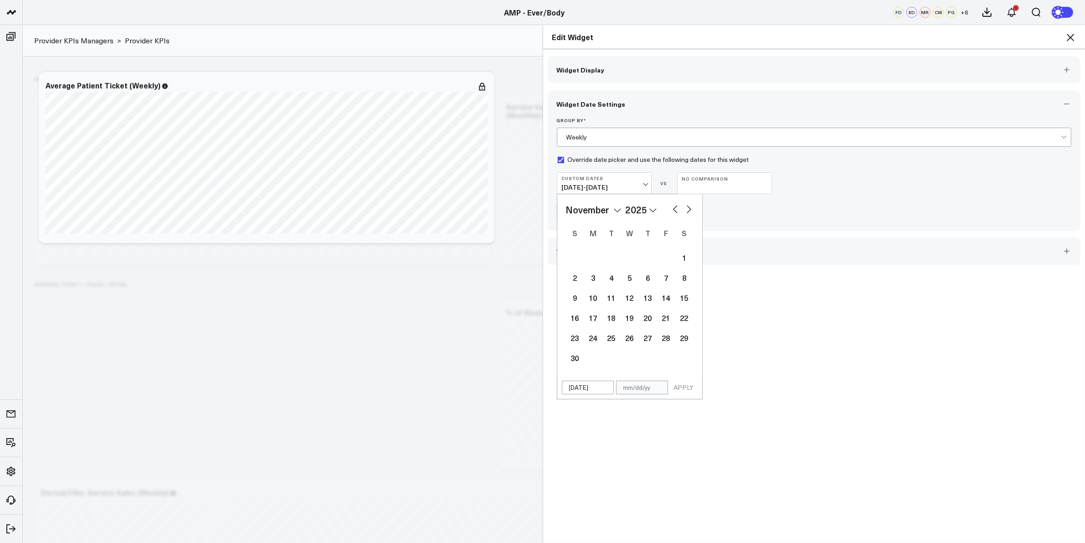
click at [687, 208] on button "button" at bounding box center [688, 208] width 9 height 11
select select "1"
click at [671, 210] on button "button" at bounding box center [675, 208] width 9 height 11
click at [671, 211] on button "button" at bounding box center [675, 208] width 9 height 11
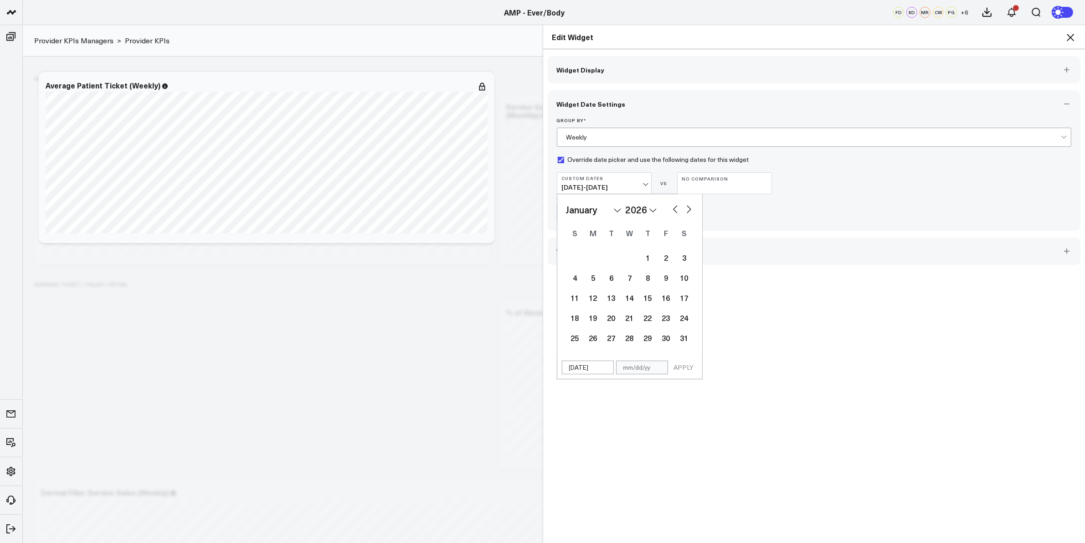
select select "11"
select select "2025"
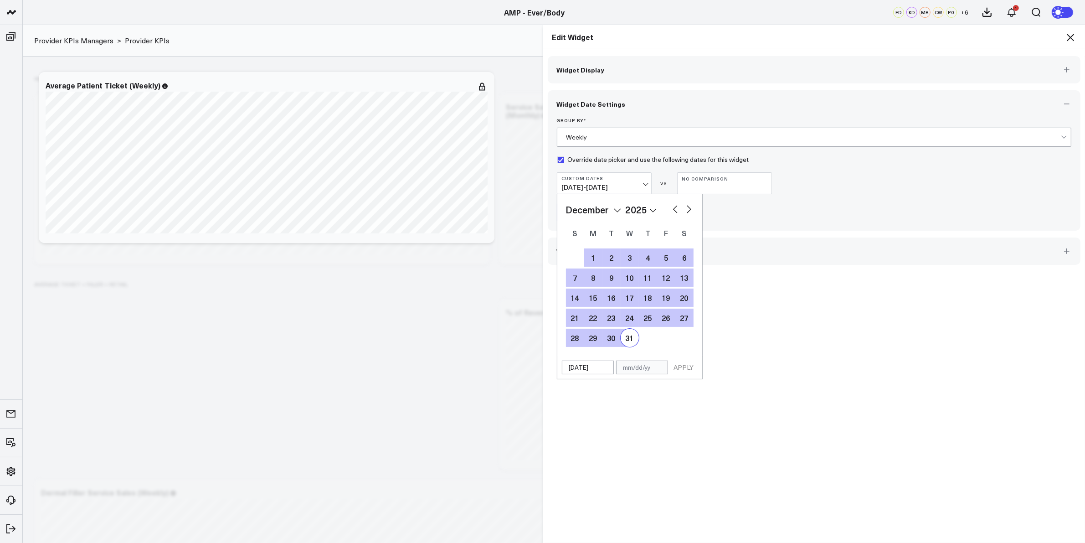
click at [623, 334] on div "31" at bounding box center [630, 338] width 18 height 18
type input "12/31/25"
select select "11"
select select "2025"
click at [682, 367] on button "APPLY" at bounding box center [683, 367] width 27 height 14
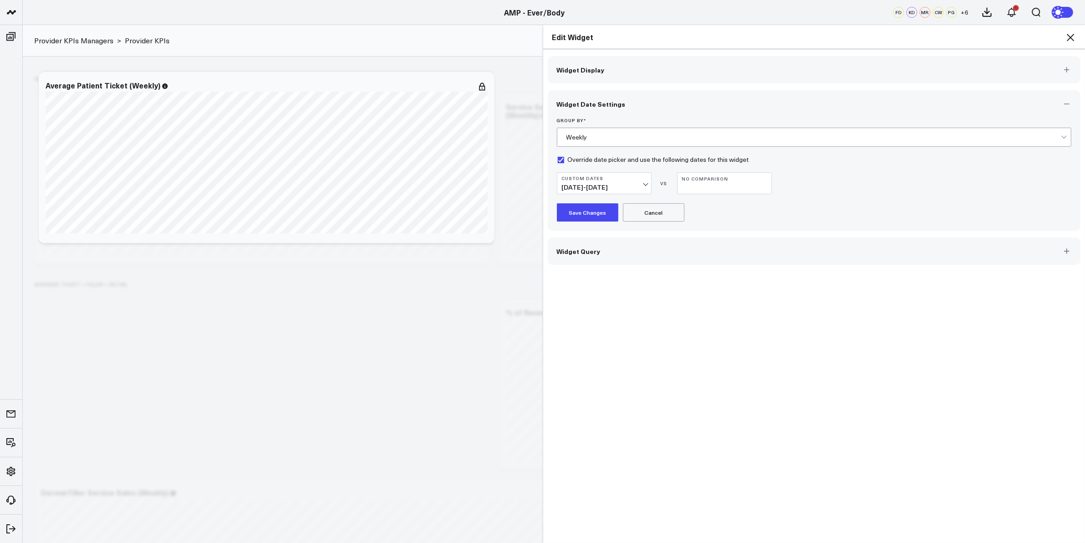
click at [593, 215] on button "Save Changes" at bounding box center [588, 212] width 62 height 18
click at [1073, 36] on icon at bounding box center [1070, 37] width 11 height 11
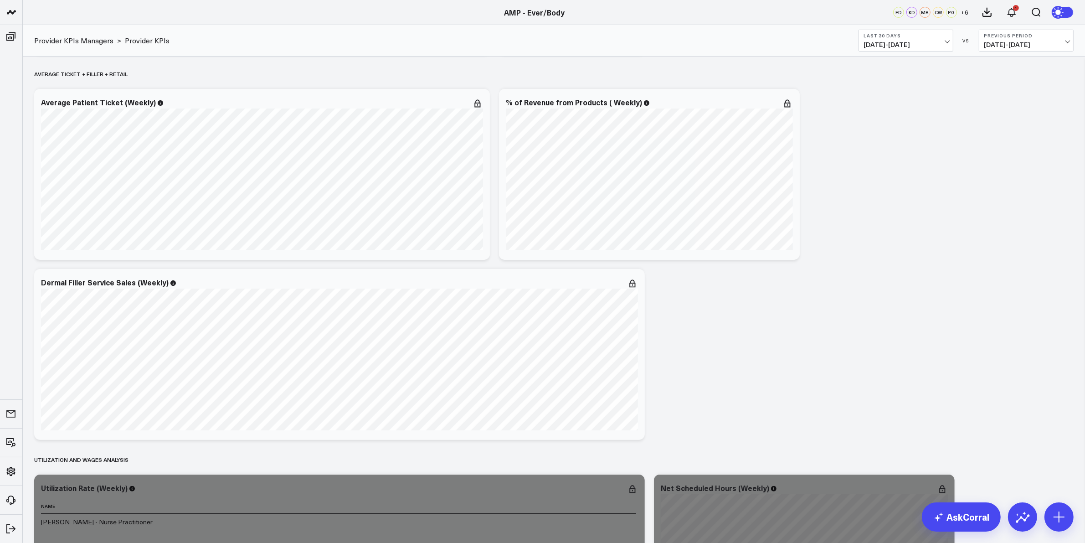
scroll to position [228, 0]
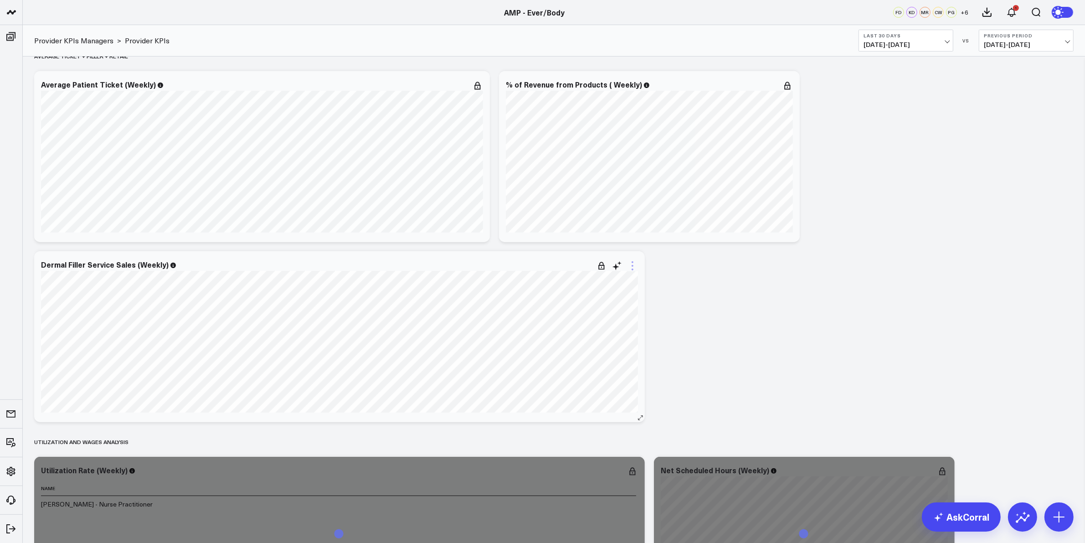
click at [637, 268] on icon at bounding box center [632, 265] width 11 height 11
click at [587, 458] on button "Edit Widget" at bounding box center [595, 458] width 66 height 8
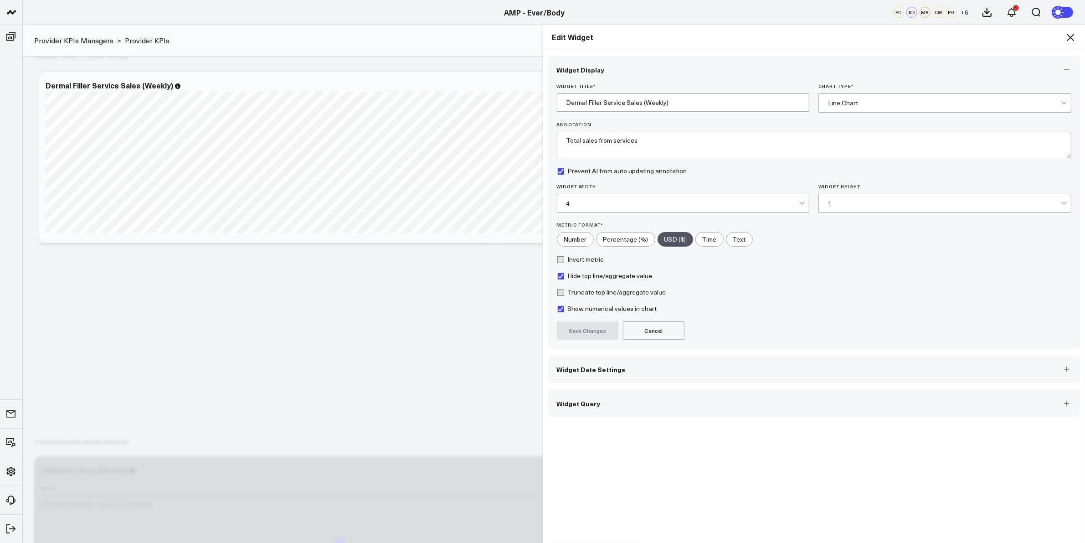
click at [598, 370] on span "Widget Date Settings" at bounding box center [591, 368] width 69 height 7
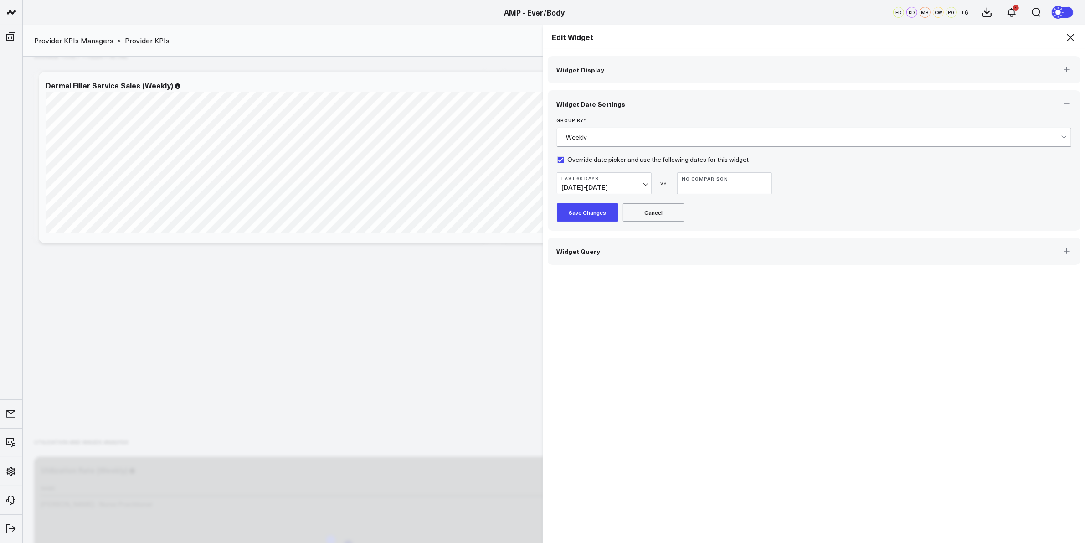
click at [630, 190] on span "06/01/25 - 07/30/25" at bounding box center [604, 187] width 85 height 7
click at [581, 430] on link "Custom Dates" at bounding box center [604, 433] width 94 height 17
select select "7"
select select "2025"
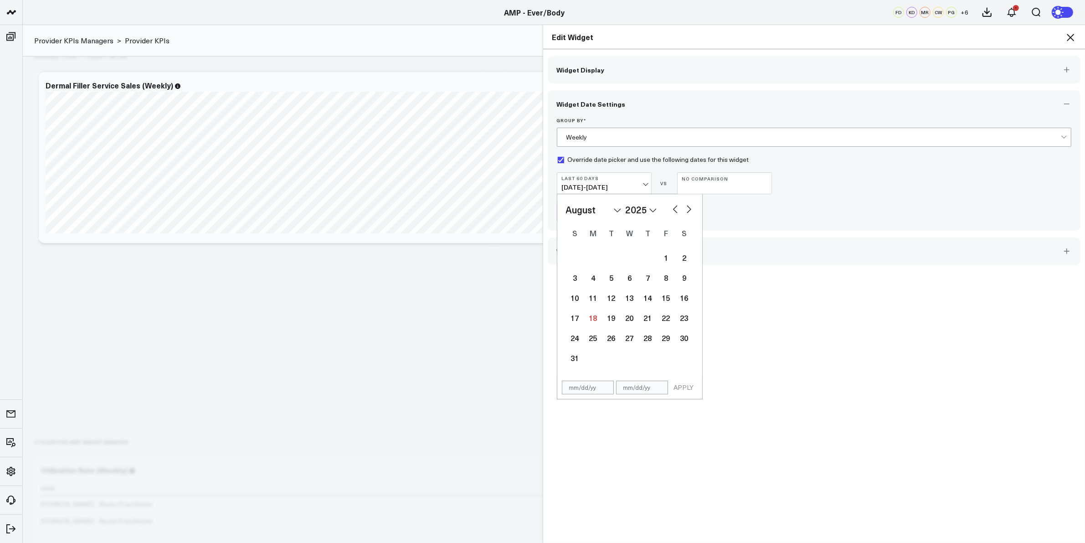
click at [674, 210] on button "button" at bounding box center [675, 208] width 9 height 11
select select "5"
select select "2025"
click at [594, 313] on div "23" at bounding box center [593, 317] width 18 height 18
type input "06/23/25"
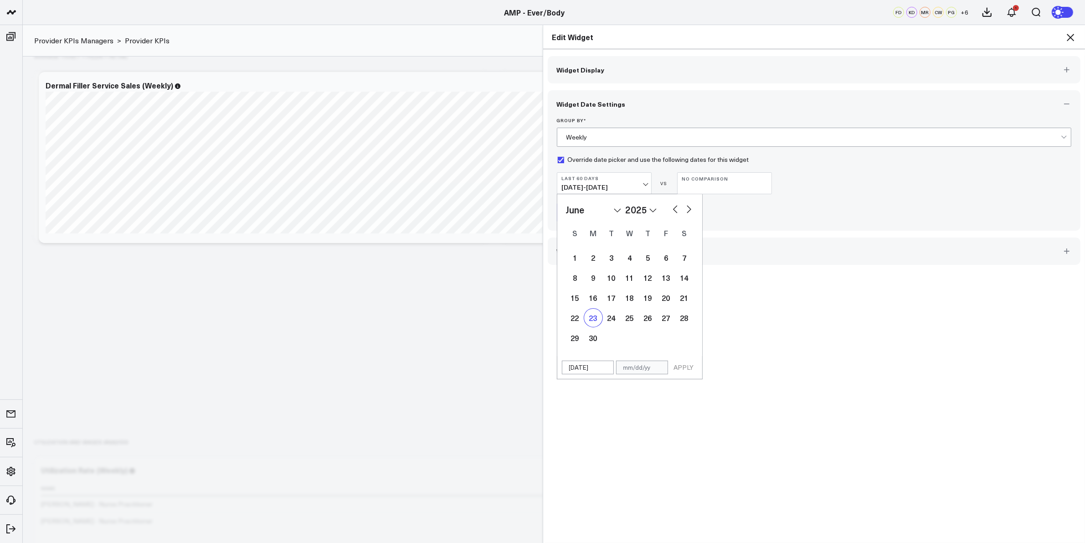
select select "5"
select select "2025"
click at [684, 209] on button "button" at bounding box center [688, 208] width 9 height 11
select select "6"
select select "2025"
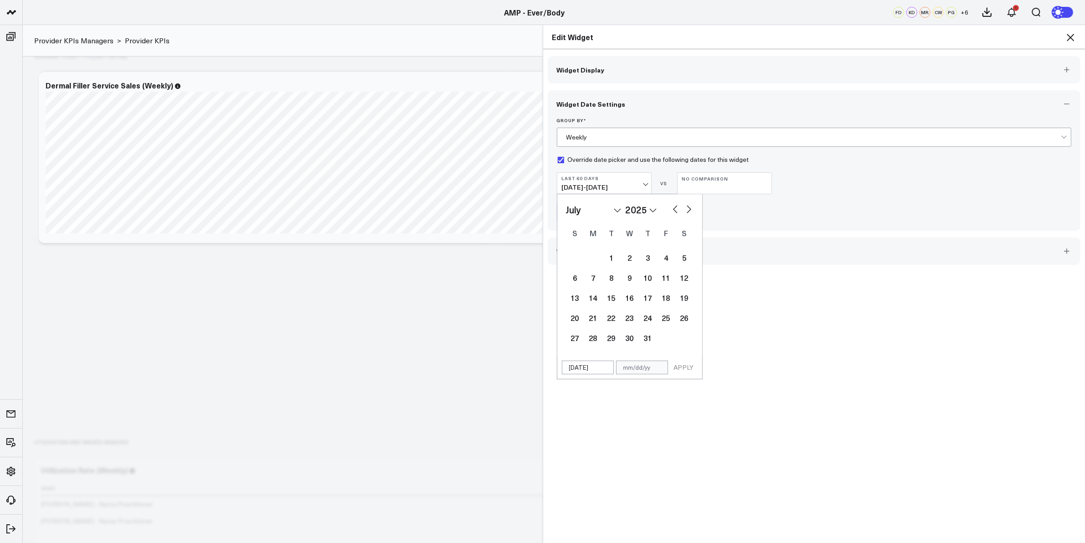
click at [684, 209] on button "button" at bounding box center [688, 208] width 9 height 11
select select "7"
select select "2025"
click at [684, 209] on button "button" at bounding box center [688, 208] width 9 height 11
select select "8"
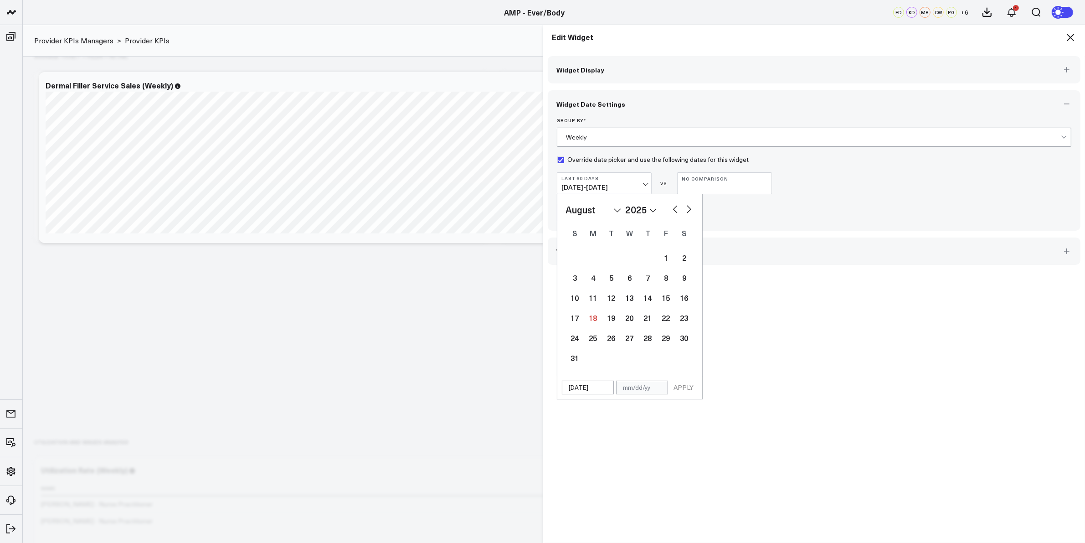
select select "2025"
click at [684, 209] on button "button" at bounding box center [688, 208] width 9 height 11
select select "9"
select select "2025"
click at [684, 209] on button "button" at bounding box center [688, 208] width 9 height 11
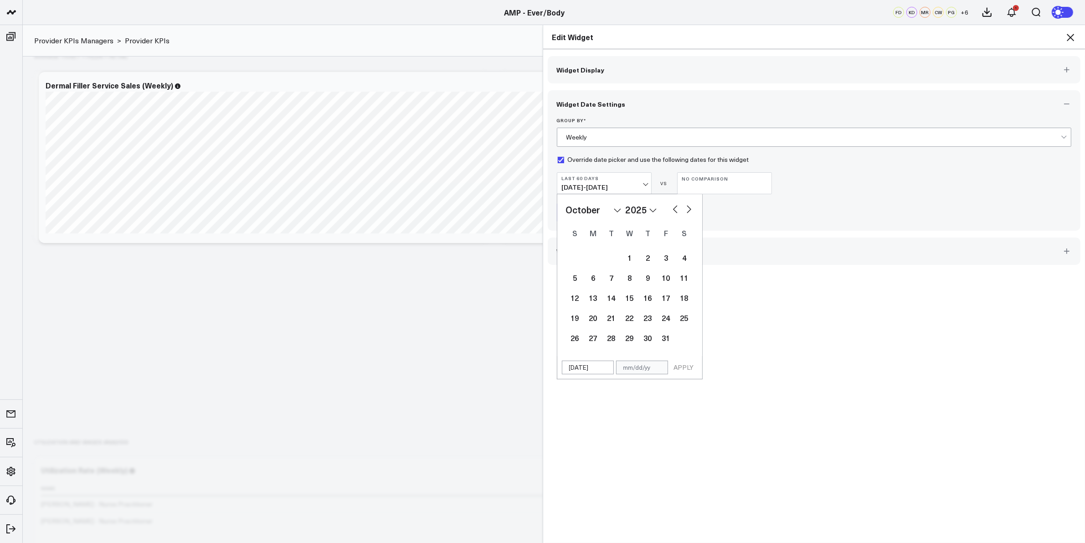
select select "11"
select select "2025"
click at [684, 209] on button "button" at bounding box center [688, 208] width 9 height 11
click at [671, 209] on button "button" at bounding box center [675, 208] width 9 height 11
select select "11"
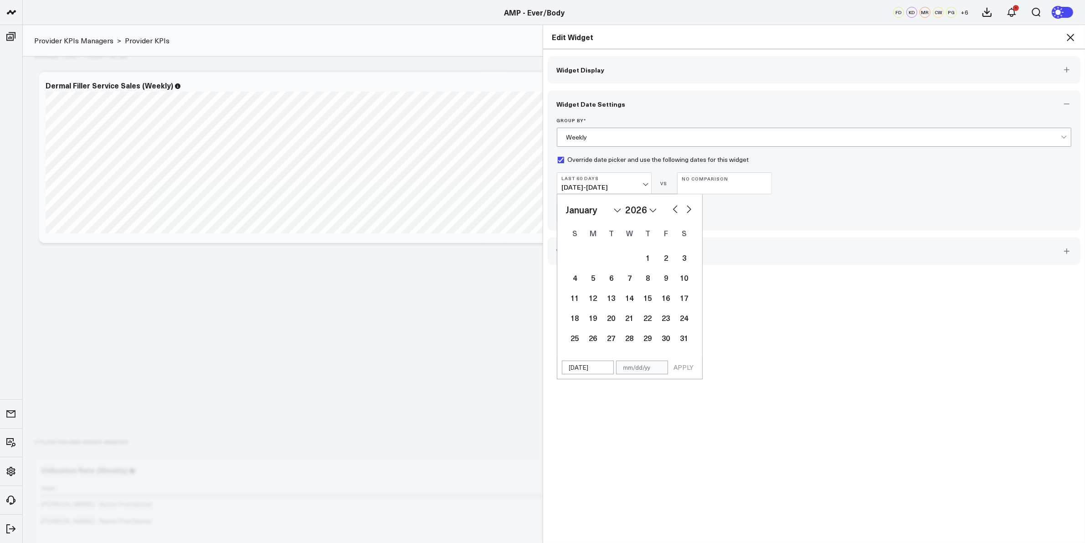
select select "2025"
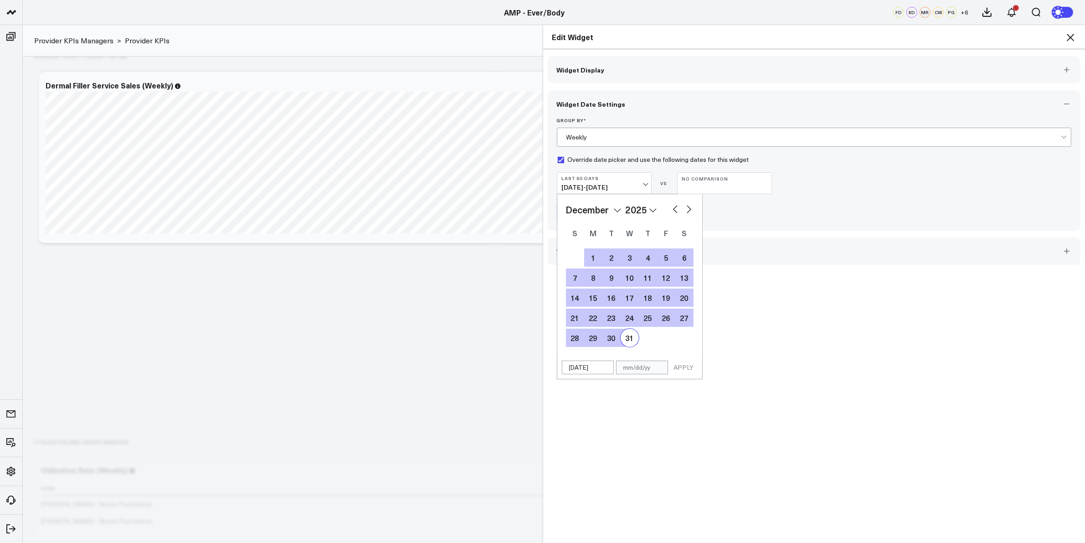
click at [621, 336] on div "31" at bounding box center [630, 338] width 18 height 18
select select "11"
select select "2025"
type input "12/31/25"
click at [675, 369] on button "APPLY" at bounding box center [683, 367] width 27 height 14
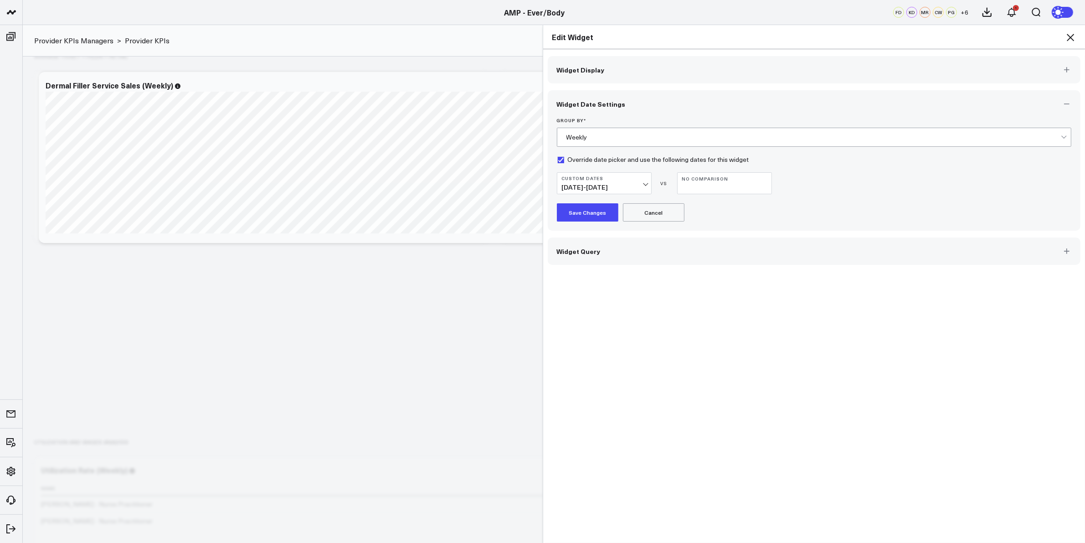
click at [594, 209] on button "Save Changes" at bounding box center [588, 212] width 62 height 18
click at [1073, 39] on icon at bounding box center [1070, 37] width 11 height 11
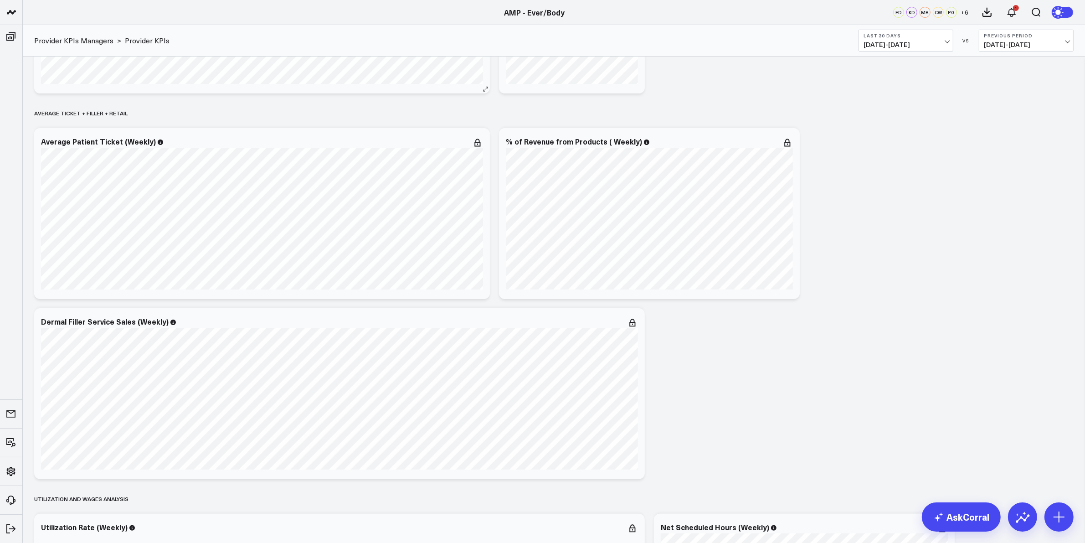
scroll to position [342, 0]
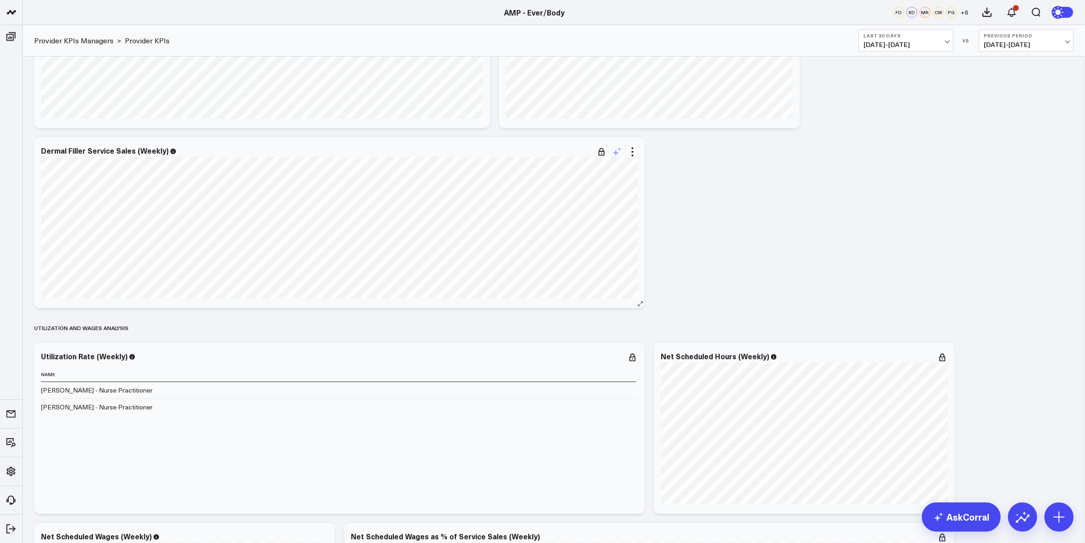
click at [616, 154] on icon at bounding box center [615, 152] width 7 height 7
click at [701, 206] on button "Cancel" at bounding box center [706, 203] width 30 height 12
click at [632, 149] on icon at bounding box center [633, 148] width 2 height 2
click at [710, 226] on div "Service Sales Modify via AI Copy link to widget Ask support Remove Create linke…" at bounding box center [554, 390] width 1048 height 1336
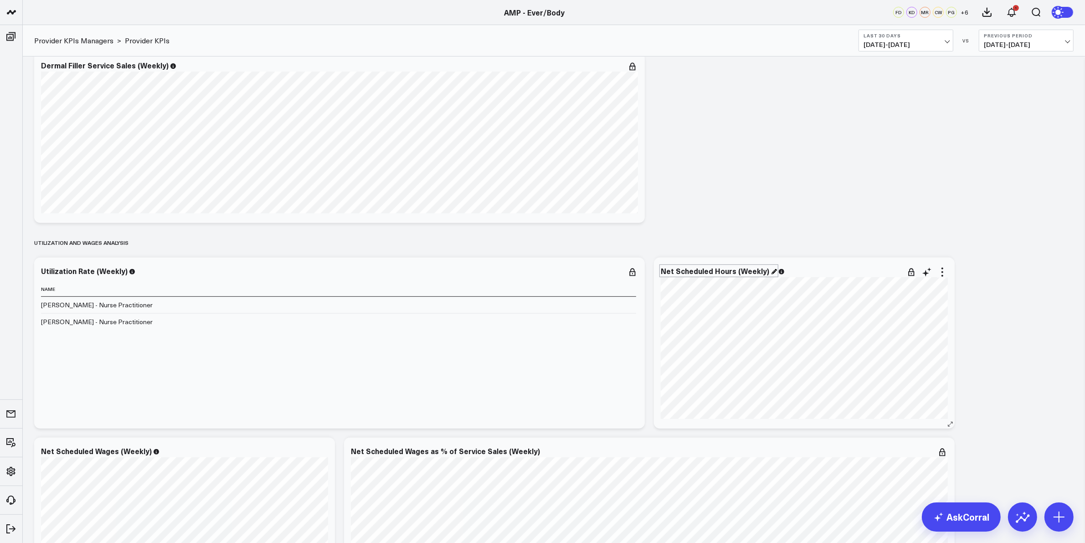
scroll to position [513, 0]
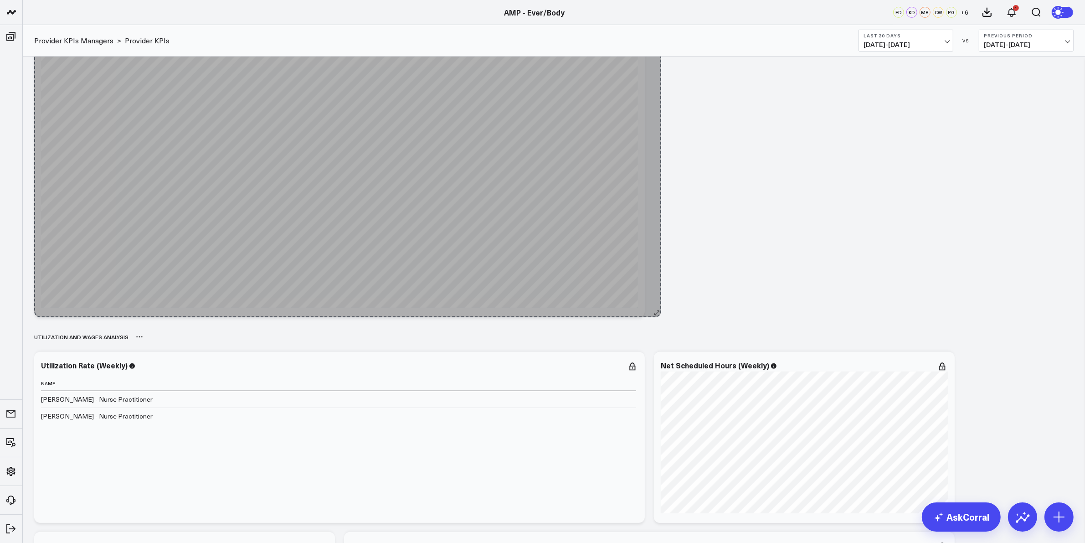
drag, startPoint x: 641, startPoint y: 134, endPoint x: 657, endPoint y: 316, distance: 182.1
click at [657, 316] on div "Service Sales Modify via AI Copy link to widget Ask support Remove Create linke…" at bounding box center [554, 309] width 1048 height 1516
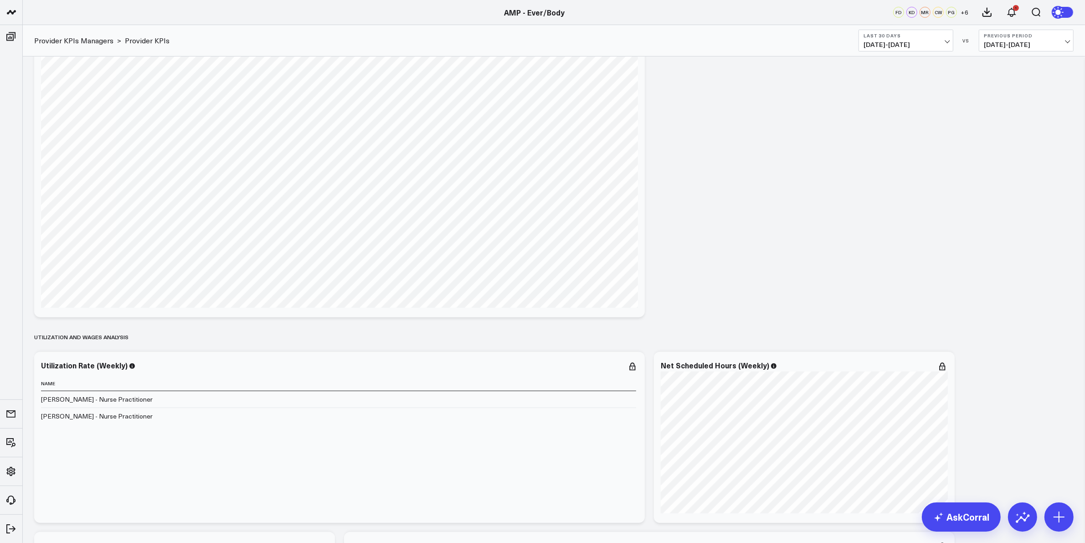
click at [686, 229] on div "Service Sales Modify via AI Copy link to widget Ask support Remove Create linke…" at bounding box center [554, 309] width 1048 height 1516
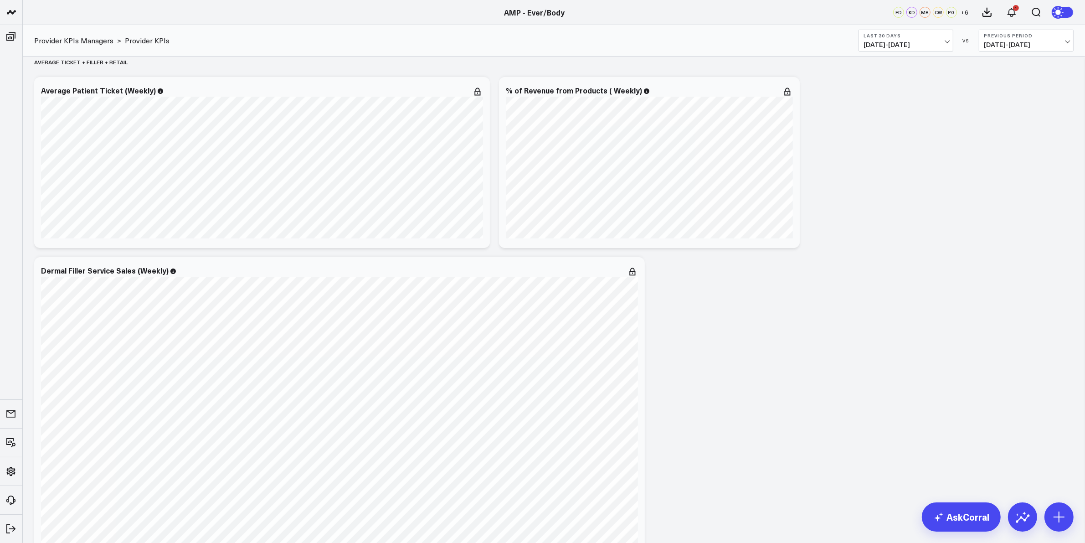
scroll to position [0, 0]
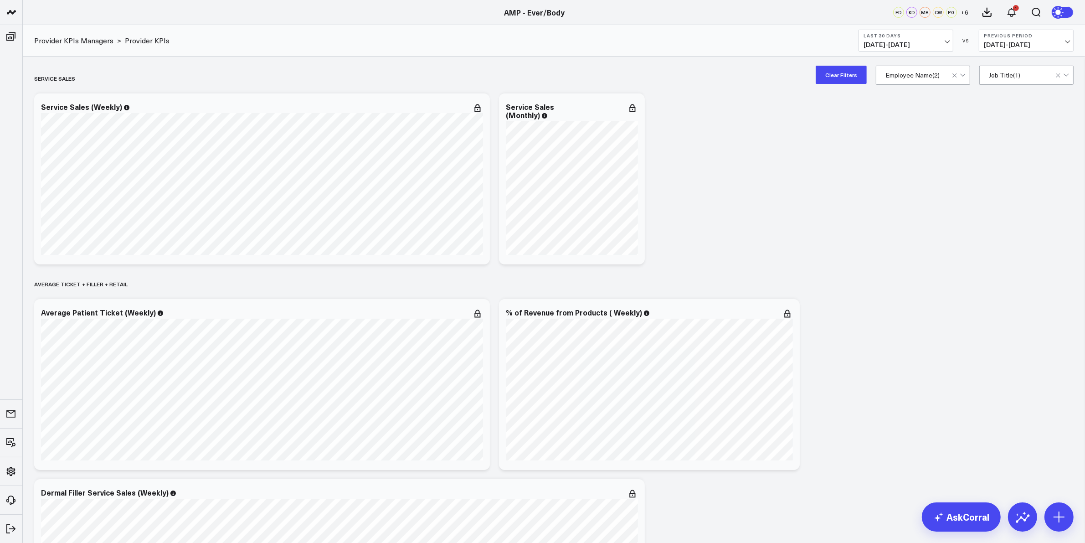
drag, startPoint x: 737, startPoint y: 303, endPoint x: 771, endPoint y: 138, distance: 168.7
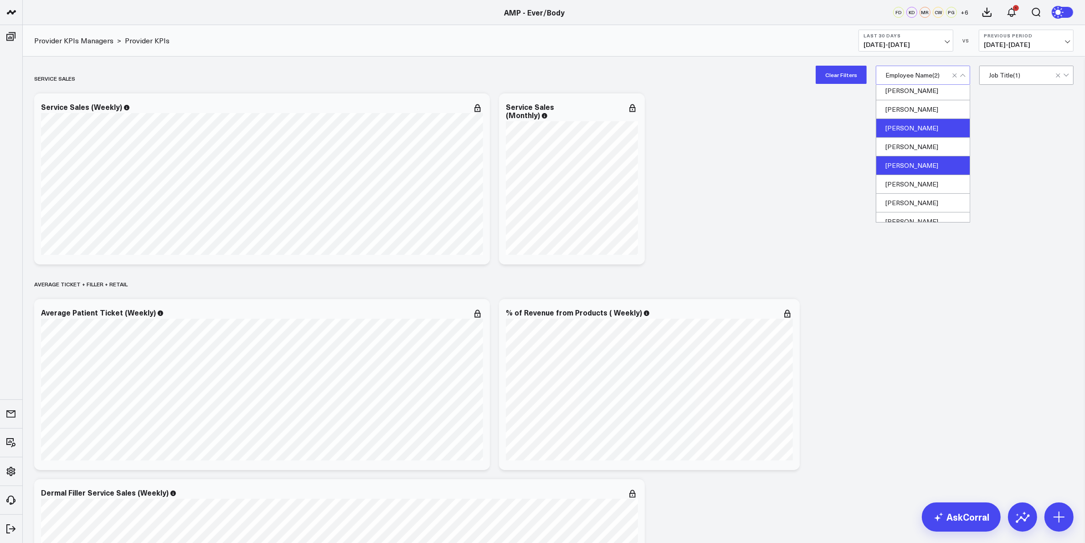
click at [922, 126] on div "[PERSON_NAME]" at bounding box center [922, 128] width 93 height 19
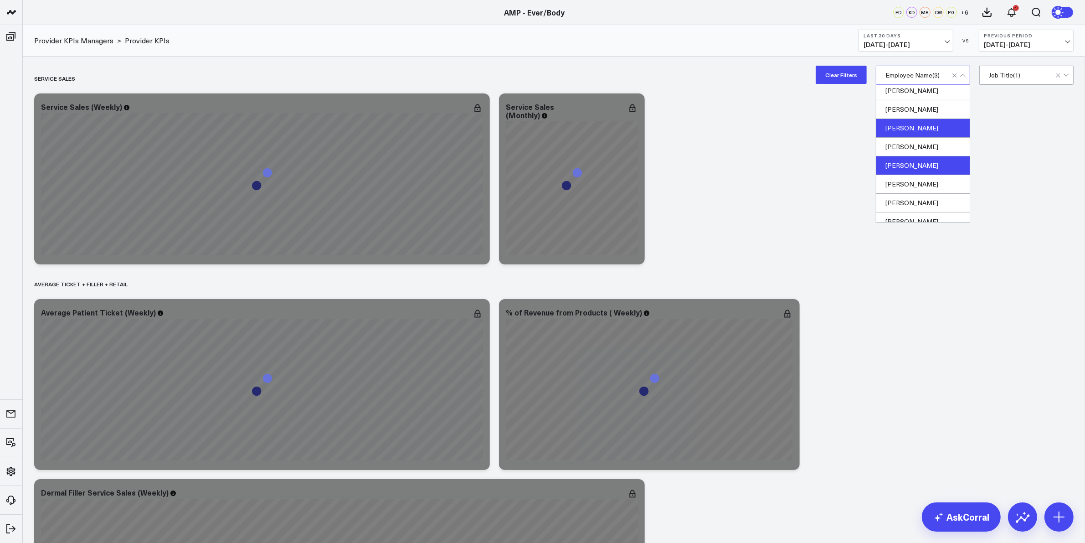
scroll to position [276, 0]
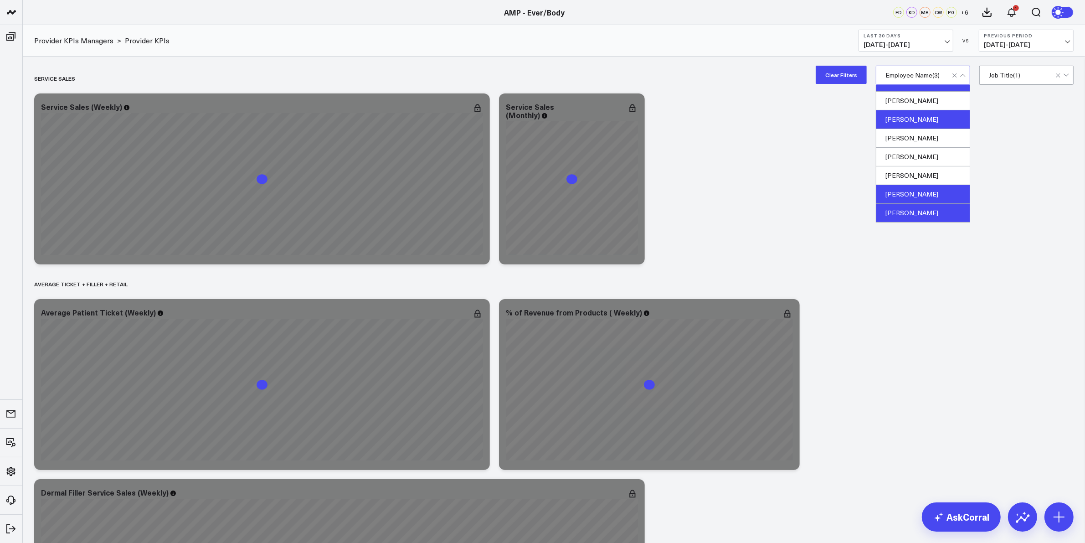
click at [919, 213] on div "[PERSON_NAME]" at bounding box center [922, 213] width 93 height 18
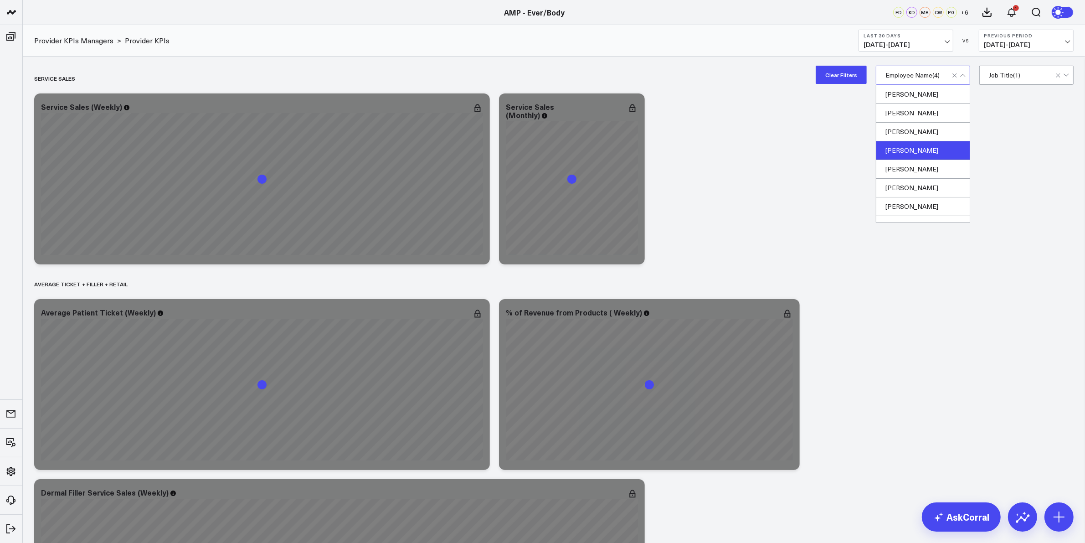
scroll to position [57, 0]
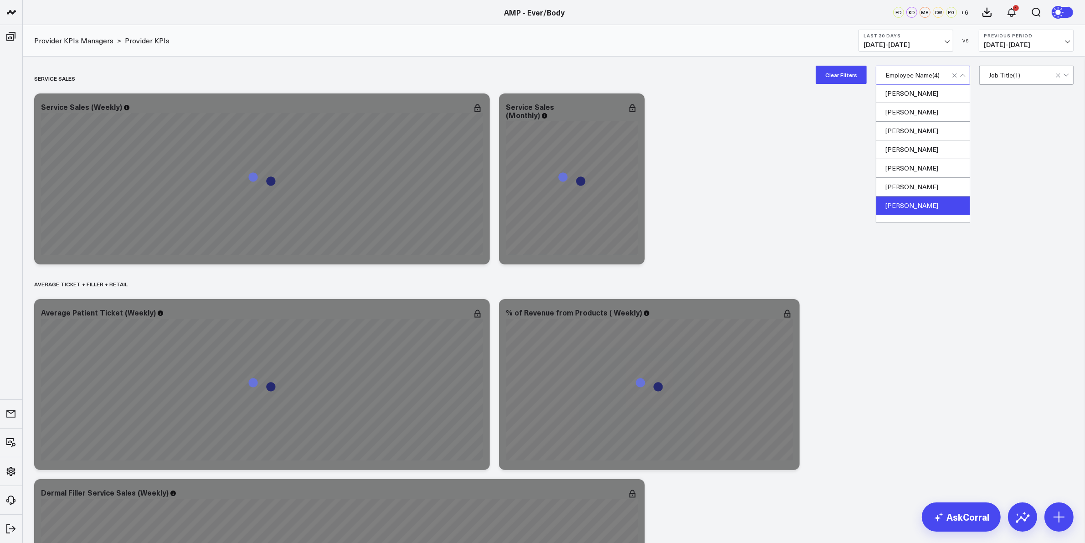
click at [915, 202] on div "[PERSON_NAME]" at bounding box center [922, 205] width 93 height 19
click at [926, 154] on div "[PERSON_NAME]" at bounding box center [922, 149] width 93 height 19
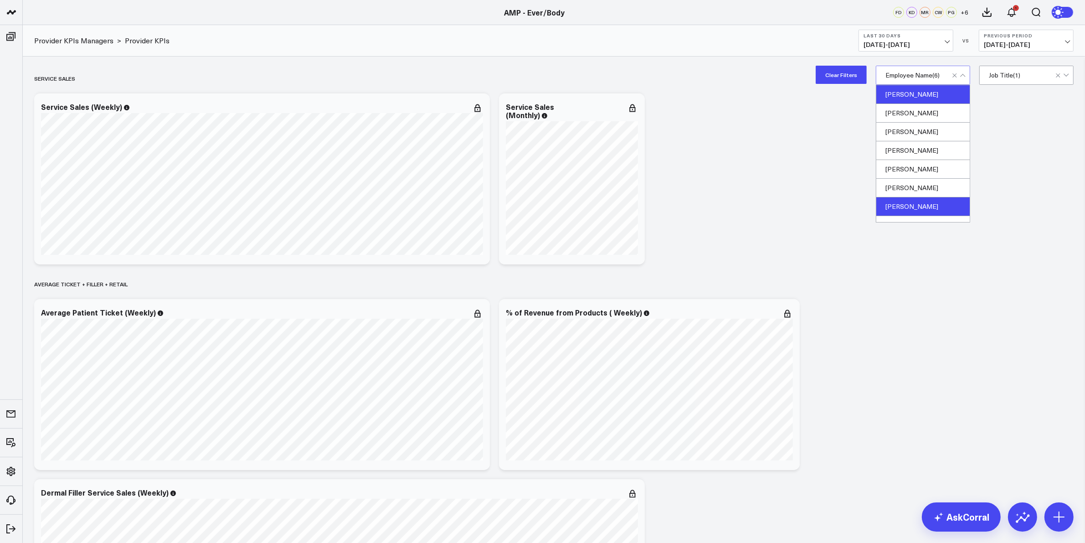
click at [912, 92] on div "[PERSON_NAME]" at bounding box center [922, 94] width 93 height 19
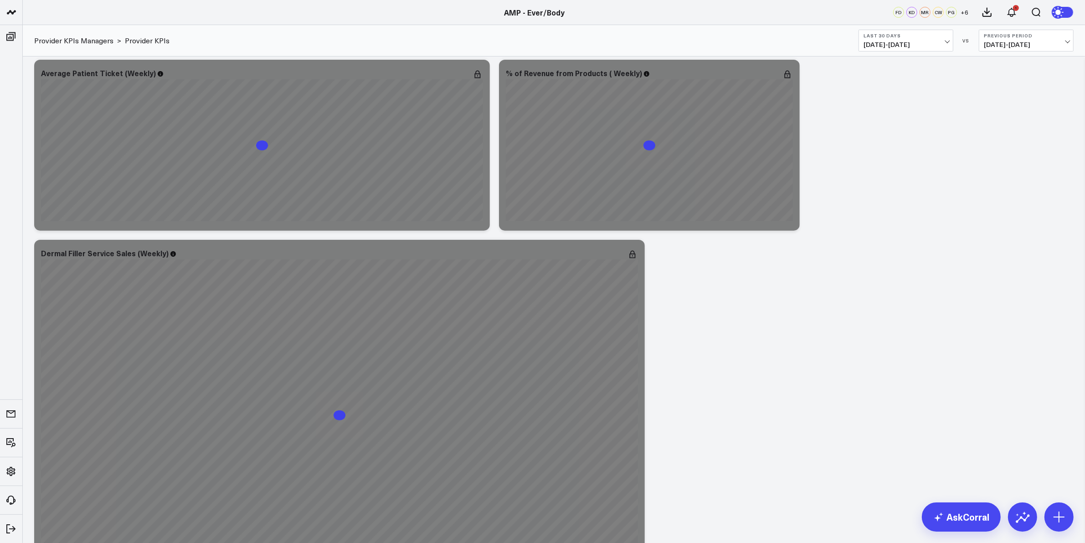
scroll to position [342, 0]
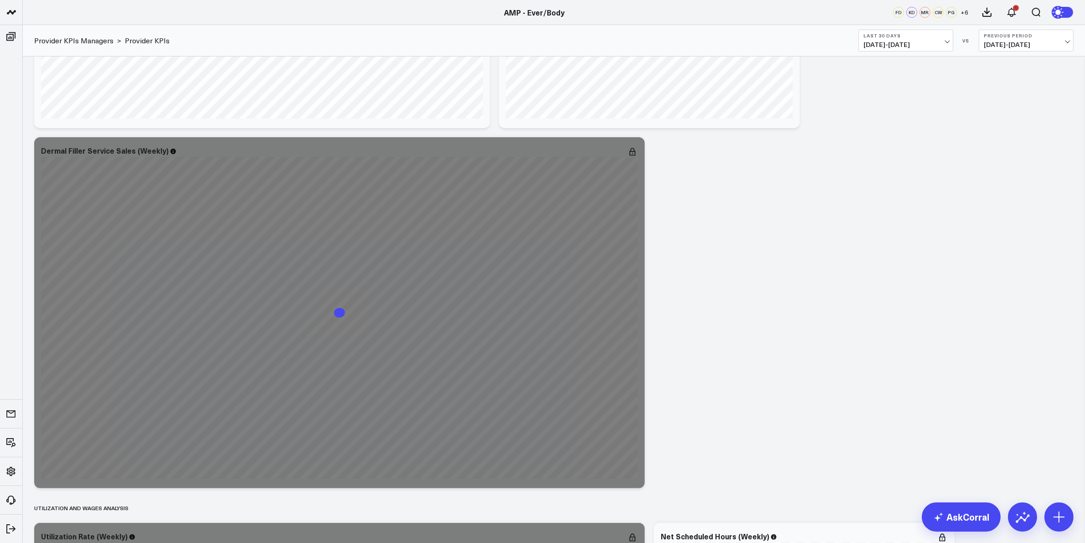
click at [737, 342] on div "Service Sales Modify via AI Copy link to widget Ask support Remove Create linke…" at bounding box center [554, 480] width 1048 height 1516
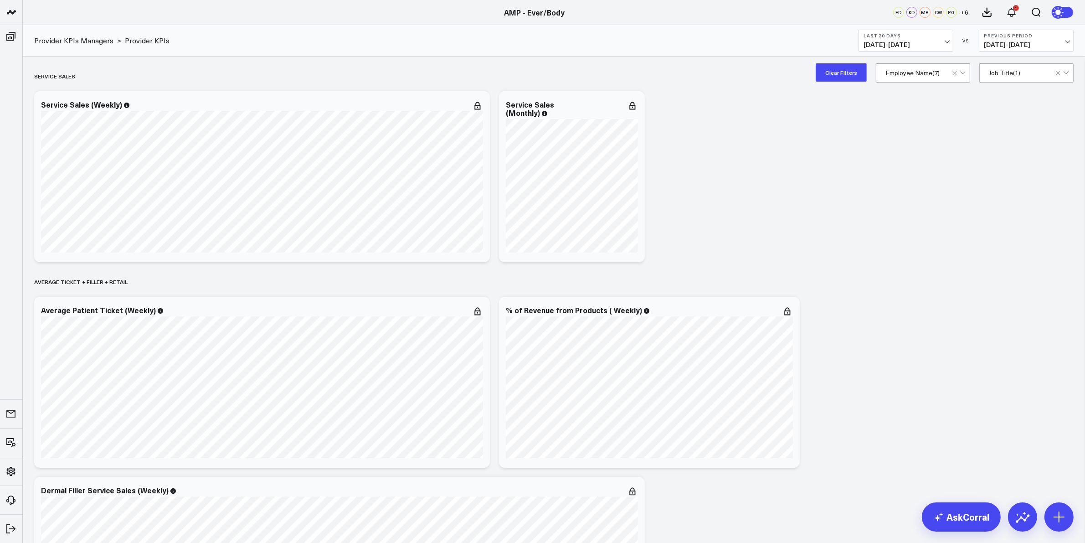
scroll to position [0, 0]
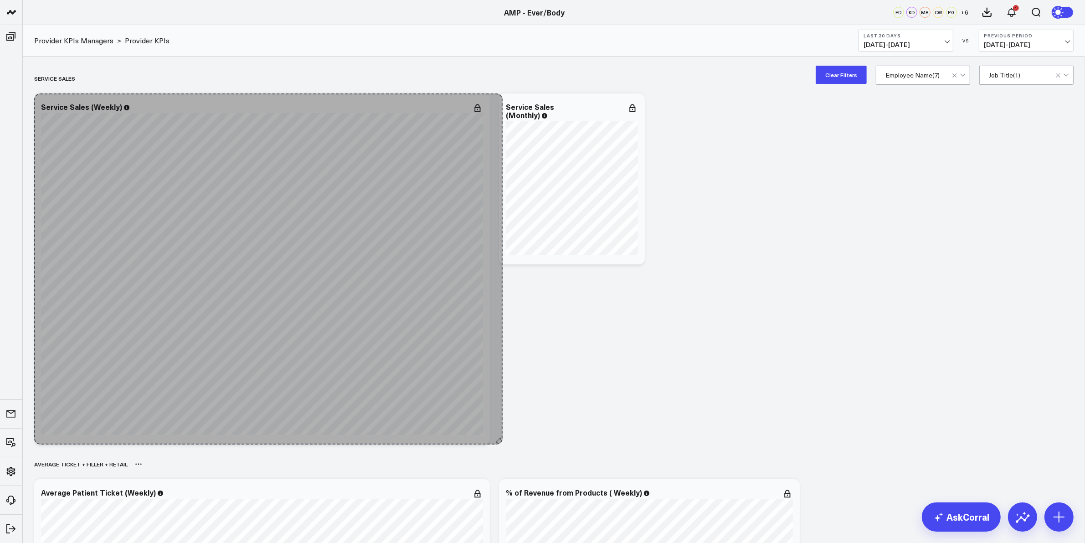
drag, startPoint x: 484, startPoint y: 263, endPoint x: 497, endPoint y: 445, distance: 181.8
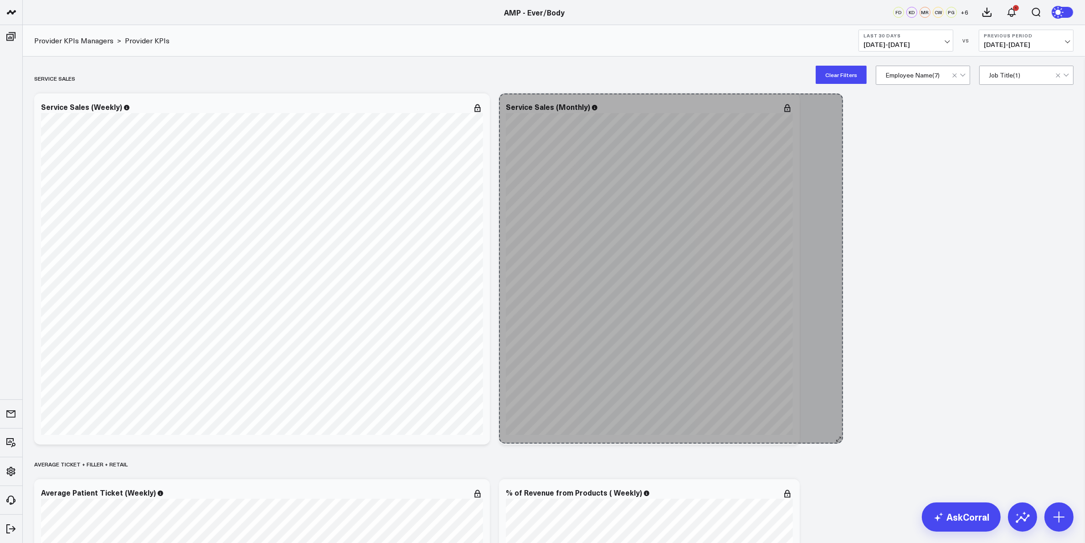
drag, startPoint x: 643, startPoint y: 260, endPoint x: 834, endPoint y: 438, distance: 261.8
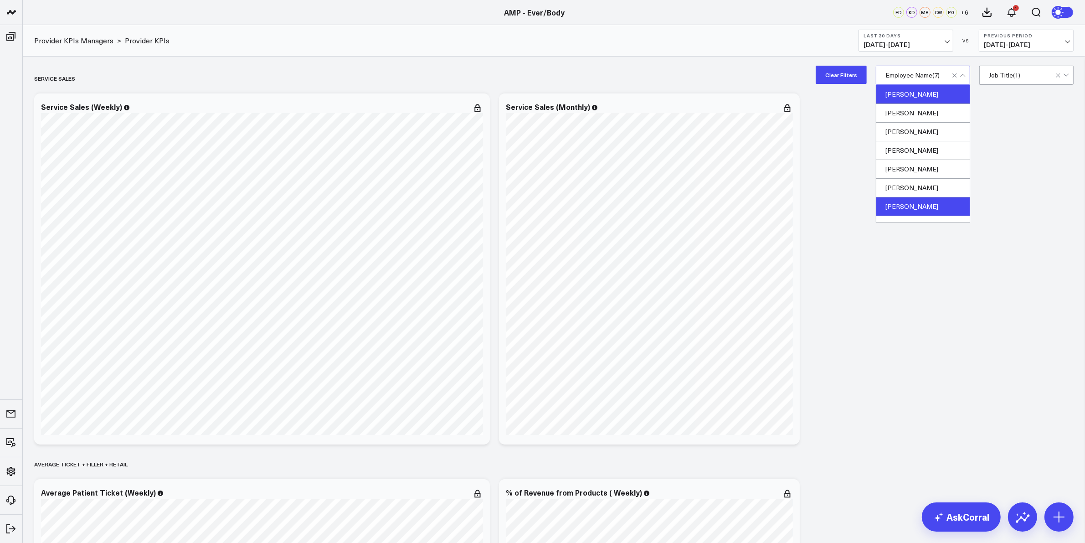
click at [832, 68] on button "Clear Filters" at bounding box center [841, 75] width 51 height 18
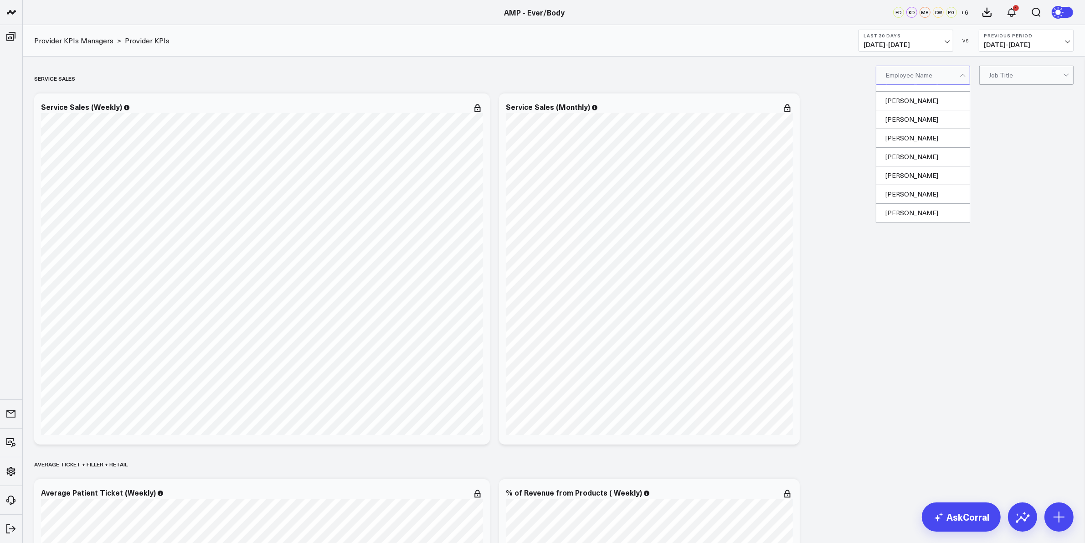
scroll to position [276, 0]
click at [919, 120] on div "[PERSON_NAME]" at bounding box center [922, 119] width 93 height 19
click at [919, 113] on div "[PERSON_NAME]" at bounding box center [922, 119] width 93 height 19
click at [907, 189] on div "[PERSON_NAME]" at bounding box center [922, 194] width 93 height 19
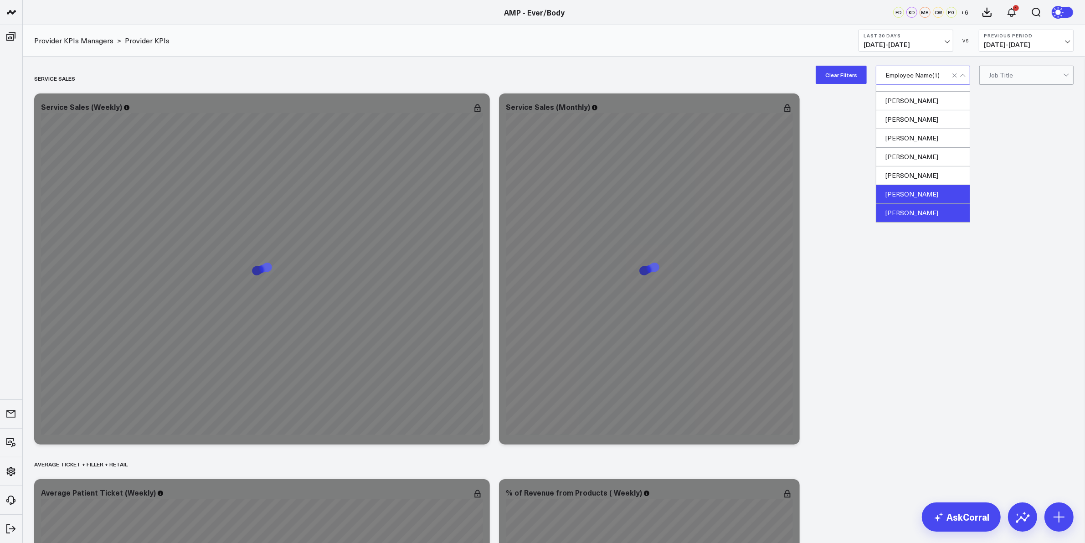
click at [905, 213] on div "[PERSON_NAME]" at bounding box center [922, 213] width 93 height 18
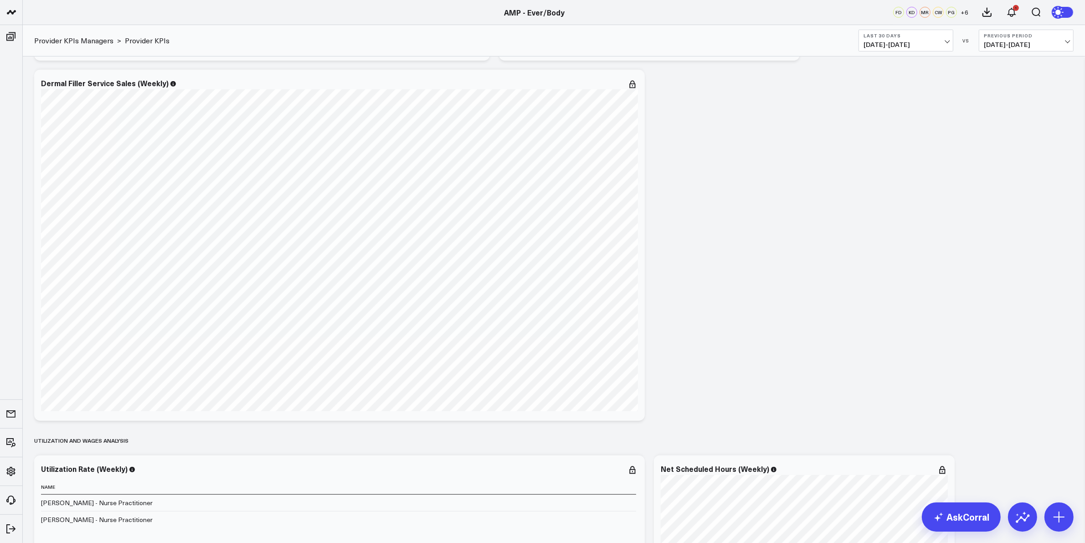
scroll to position [570, 0]
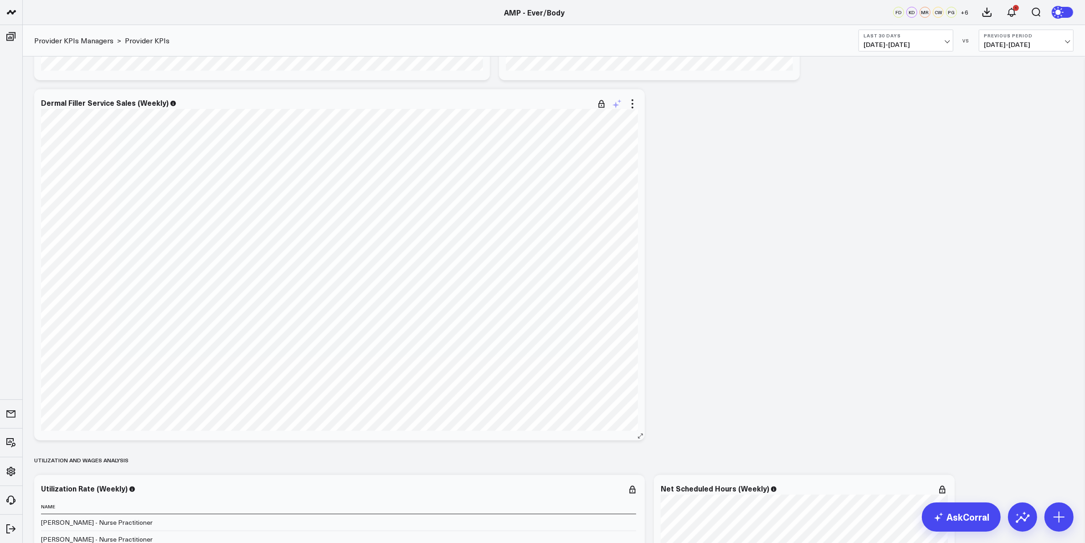
click at [619, 105] on icon at bounding box center [616, 103] width 11 height 11
click at [653, 117] on textarea at bounding box center [718, 124] width 154 height 41
click at [739, 211] on div "Service Sales Modify via AI Copy link to widget Ask support Remove Create linke…" at bounding box center [554, 342] width 1048 height 1696
click at [674, 119] on div "Service Sales Modify via AI Copy link to widget Ask support Remove Create linke…" at bounding box center [554, 342] width 1048 height 1696
click at [632, 108] on icon at bounding box center [633, 108] width 2 height 2
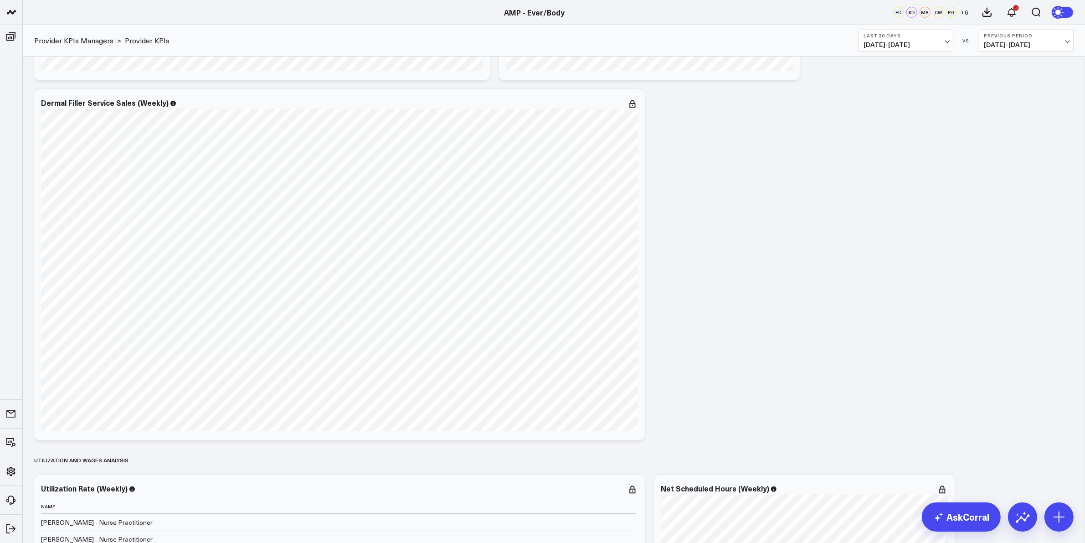
click at [802, 211] on div "Service Sales Modify via AI Copy link to widget Ask support Remove Create linke…" at bounding box center [554, 342] width 1048 height 1696
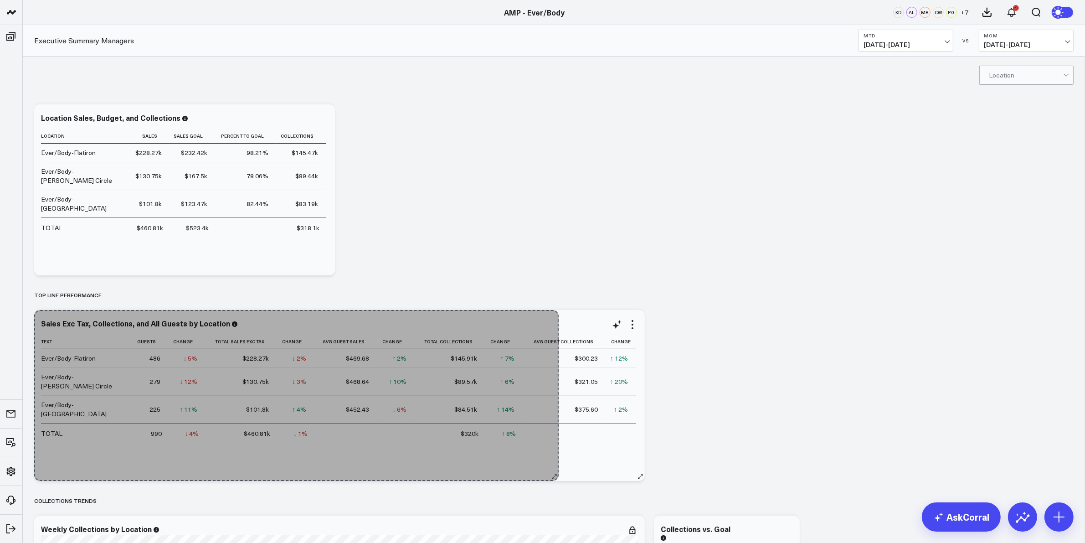
drag, startPoint x: 1067, startPoint y: 479, endPoint x: 552, endPoint y: 449, distance: 515.7
click at [552, 449] on div "Sales Exc Tax, Collections, and All Guests by Location Text Guests Change Total…" at bounding box center [339, 395] width 611 height 171
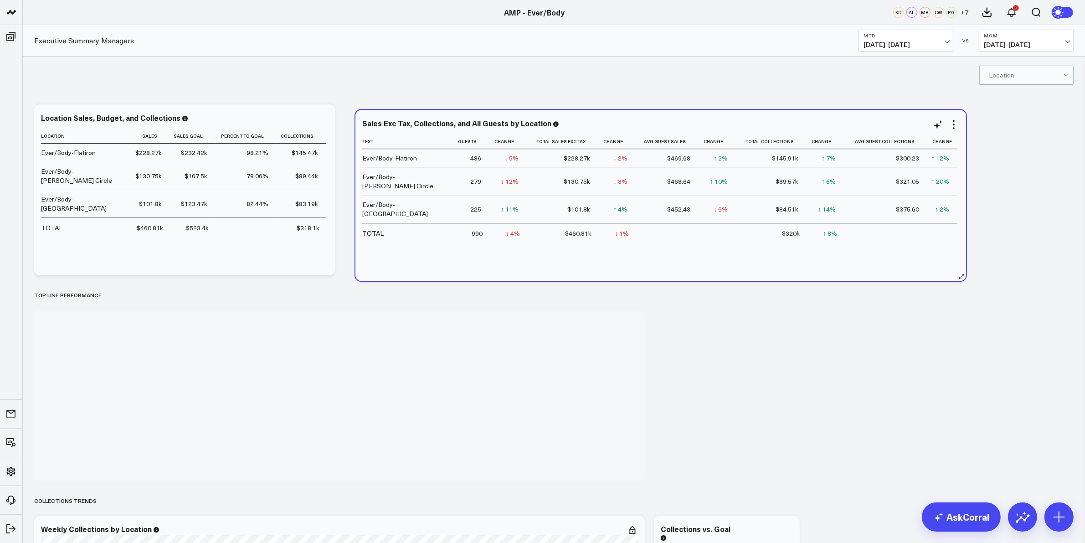
drag, startPoint x: 253, startPoint y: 322, endPoint x: 575, endPoint y: 122, distance: 378.4
click at [575, 122] on div "Sales Exc Tax, Collections, and All Guests by Location" at bounding box center [660, 123] width 597 height 8
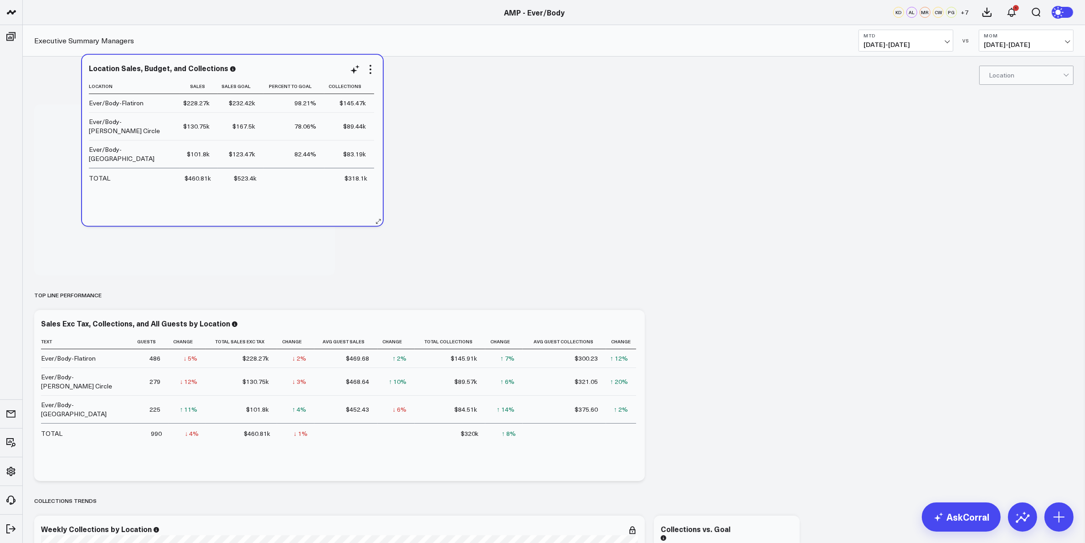
drag, startPoint x: 258, startPoint y: 177, endPoint x: 296, endPoint y: 129, distance: 61.3
click at [296, 129] on td "78.06%" at bounding box center [293, 126] width 61 height 28
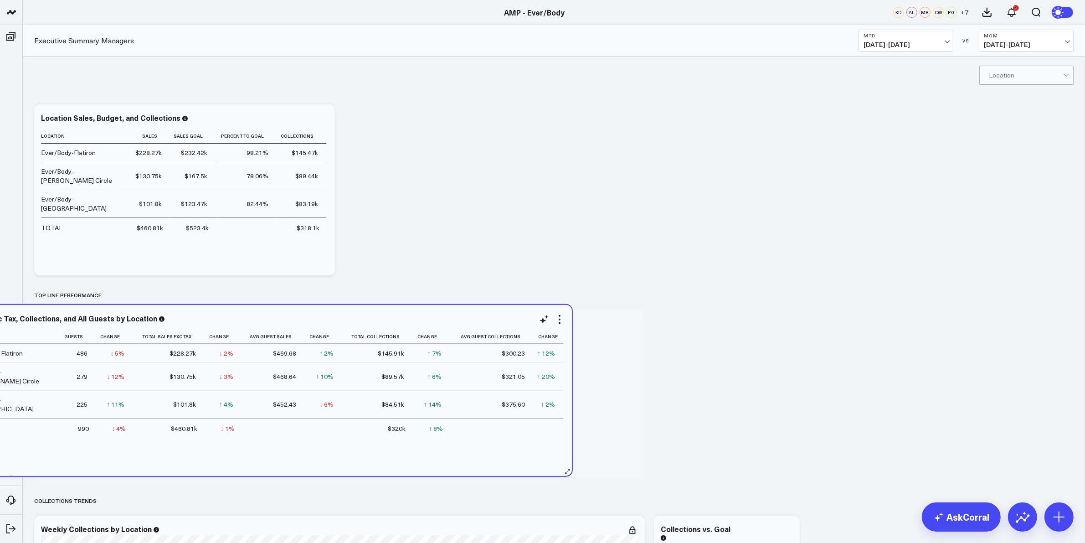
drag, startPoint x: 635, startPoint y: 477, endPoint x: 660, endPoint y: 472, distance: 25.5
click at [572, 472] on div "Sales Exc Tax, Collections, and All Guests by Location Text Guests Change Total…" at bounding box center [266, 390] width 611 height 171
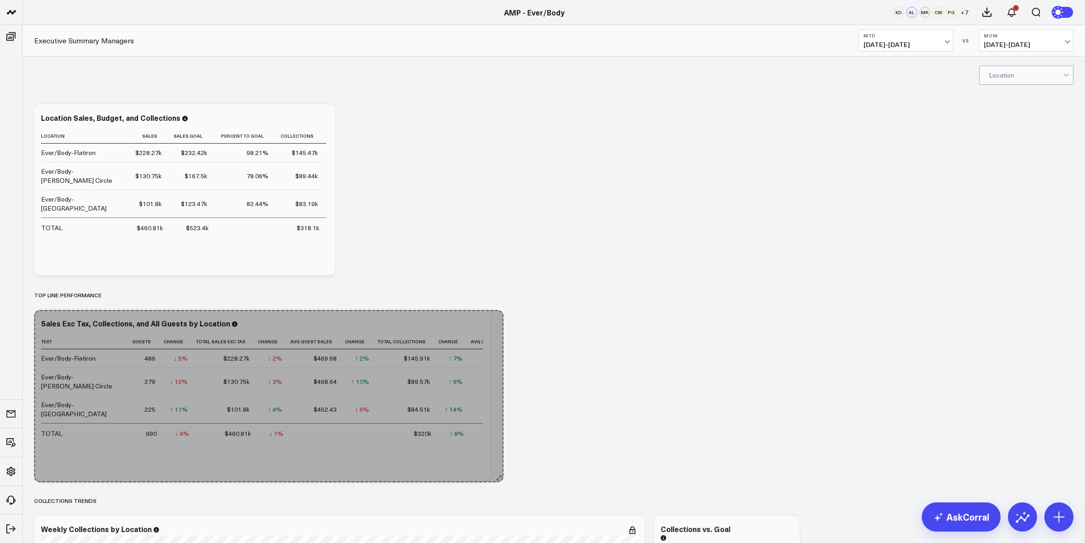
drag, startPoint x: 641, startPoint y: 475, endPoint x: 503, endPoint y: 476, distance: 138.5
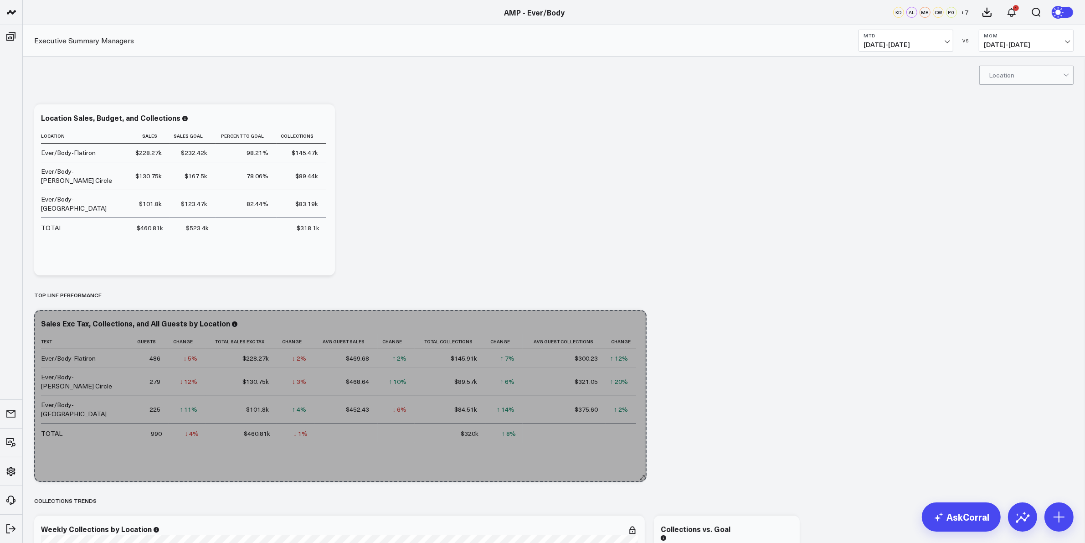
drag, startPoint x: 486, startPoint y: 472, endPoint x: 651, endPoint y: 476, distance: 165.0
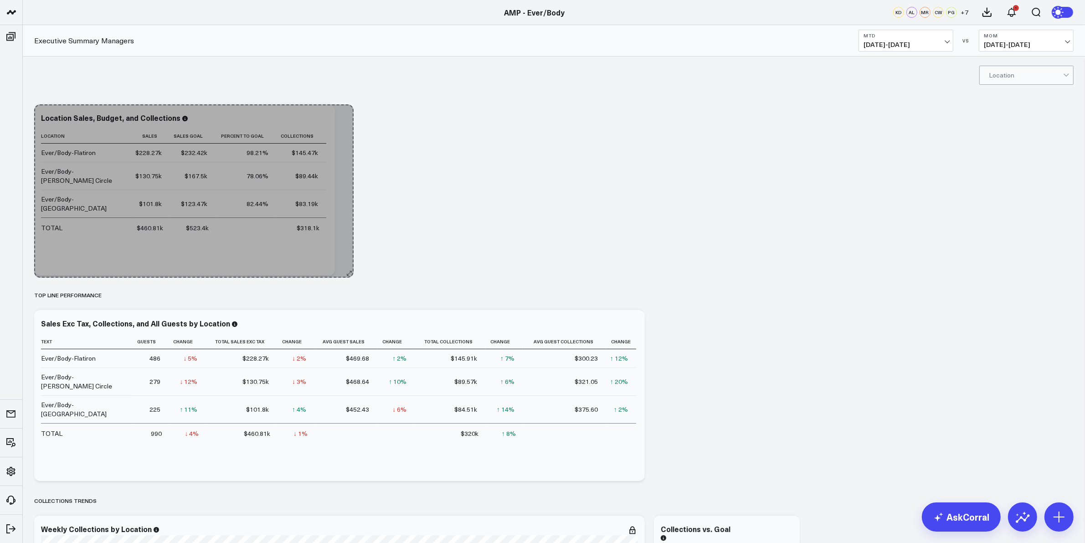
drag, startPoint x: 334, startPoint y: 272, endPoint x: 352, endPoint y: 275, distance: 18.8
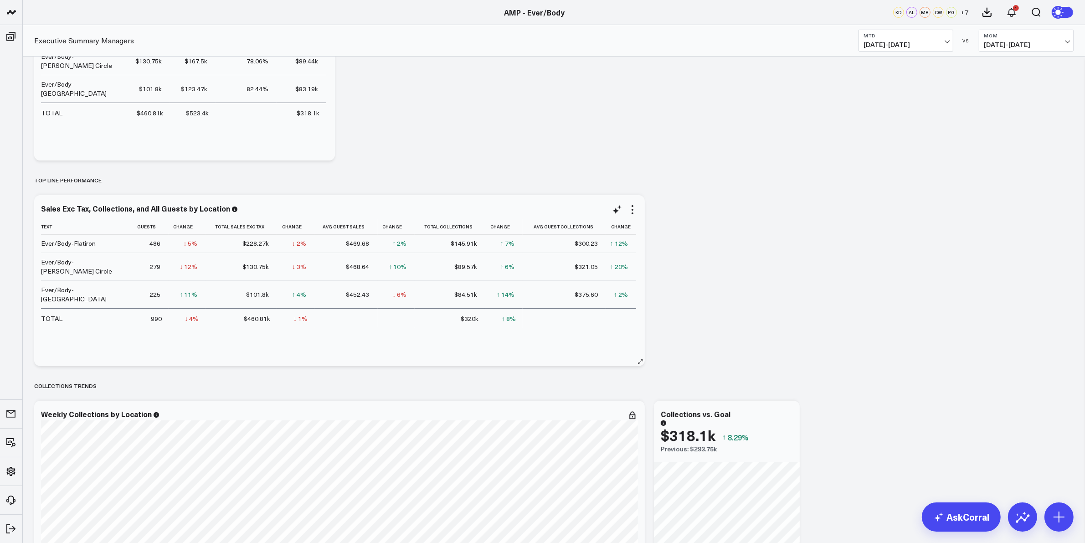
scroll to position [114, 0]
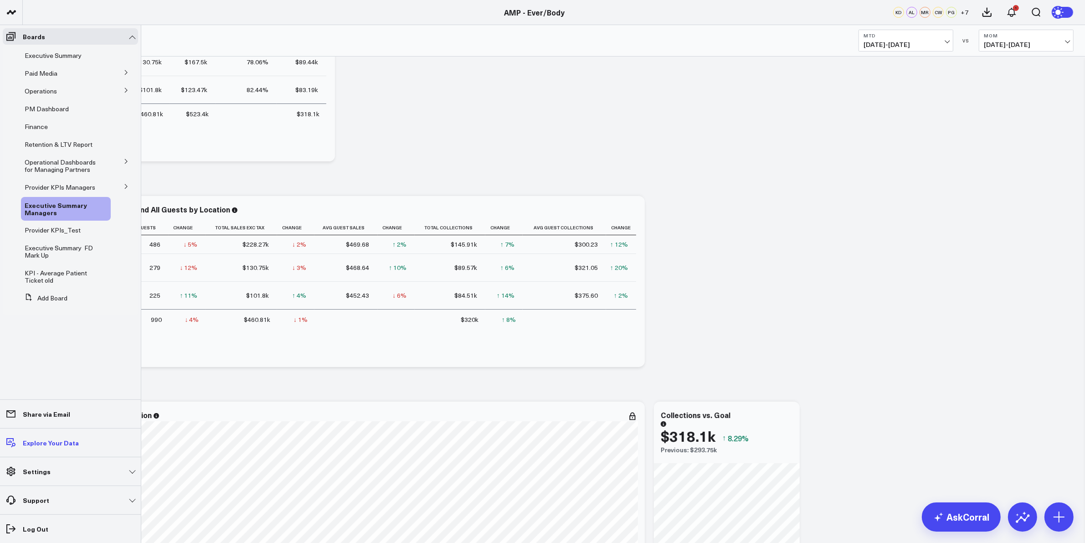
click at [49, 436] on link "Explore Your Data" at bounding box center [70, 442] width 135 height 16
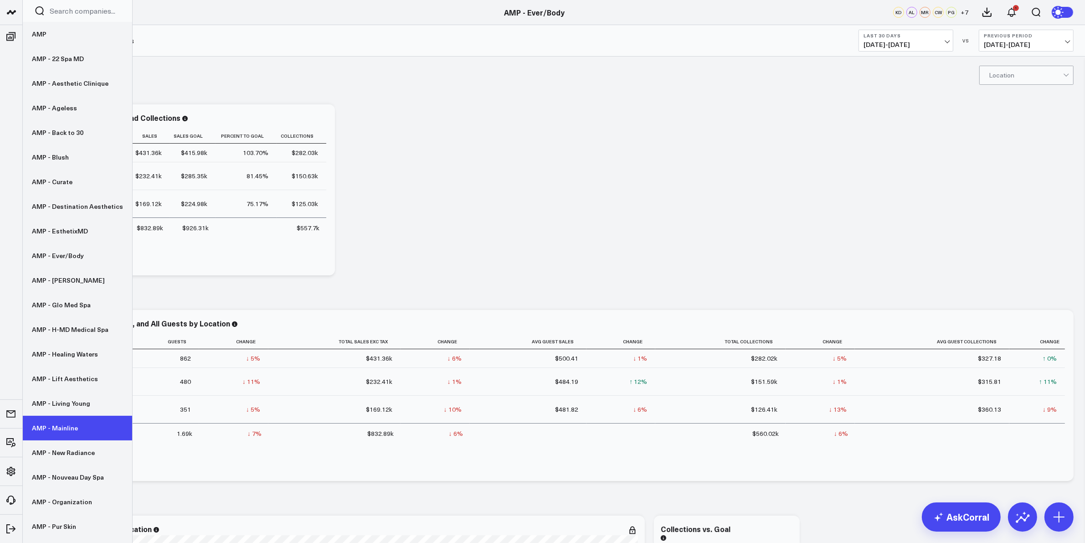
scroll to position [57, 0]
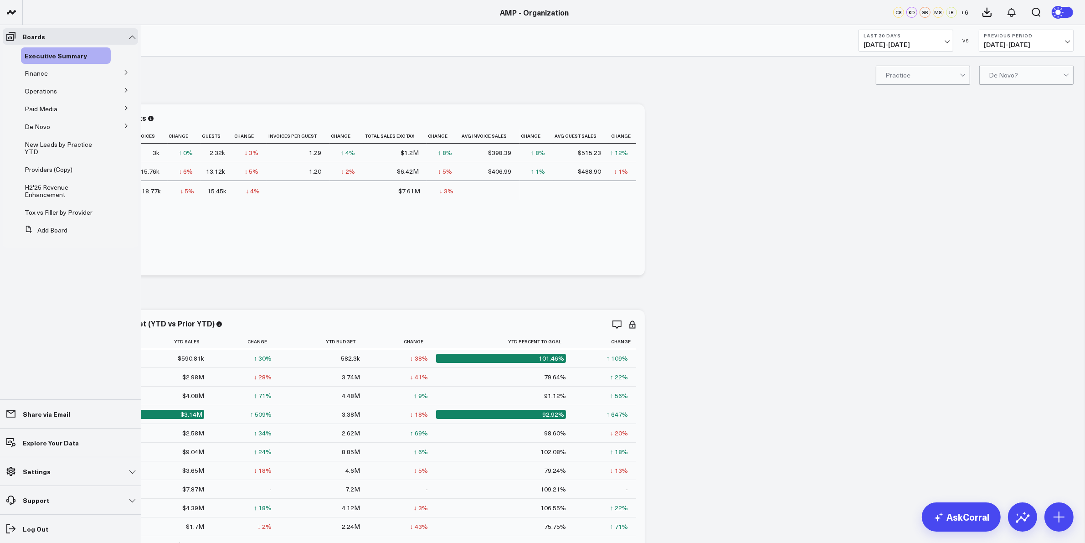
click at [123, 127] on icon at bounding box center [125, 125] width 5 height 5
click at [55, 169] on span "De Novo Charts" at bounding box center [53, 166] width 46 height 9
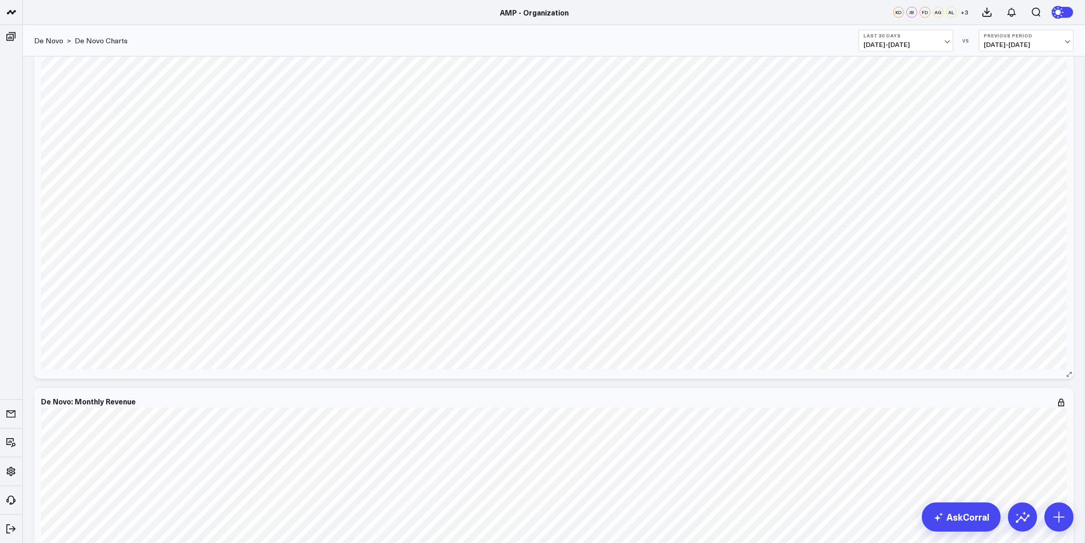
scroll to position [968, 0]
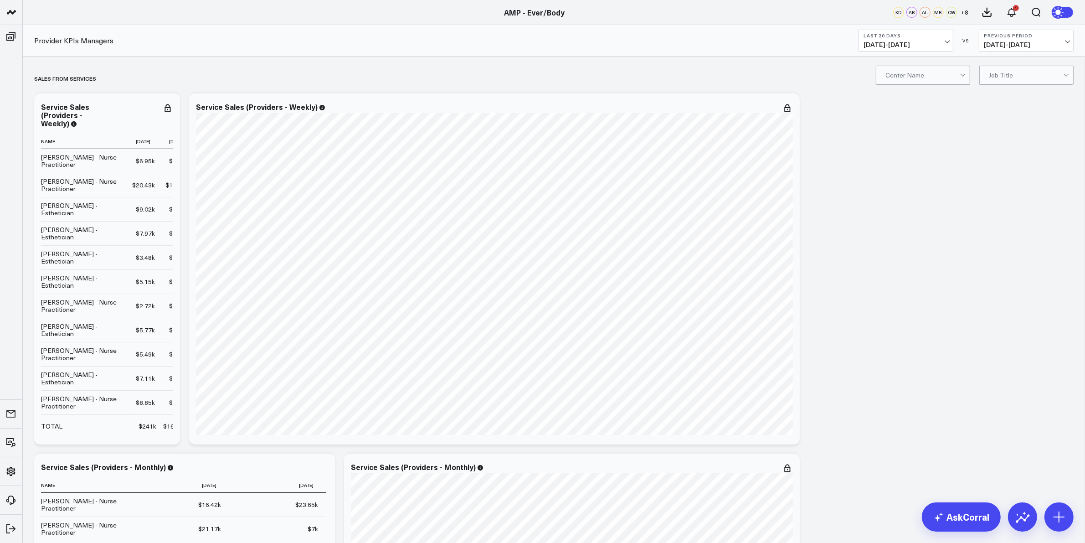
scroll to position [0, 253]
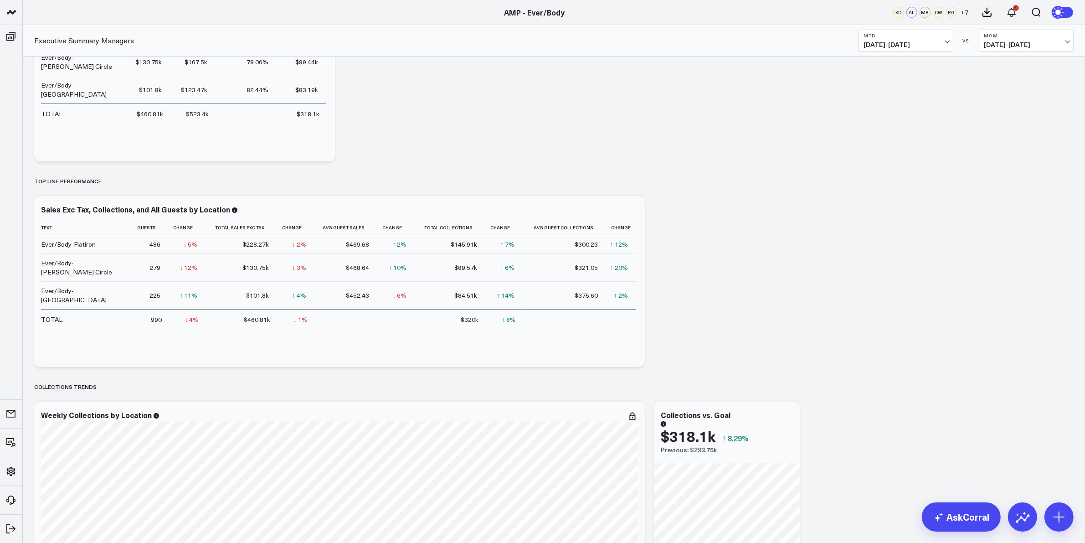
scroll to position [57, 0]
